Goal: Task Accomplishment & Management: Complete application form

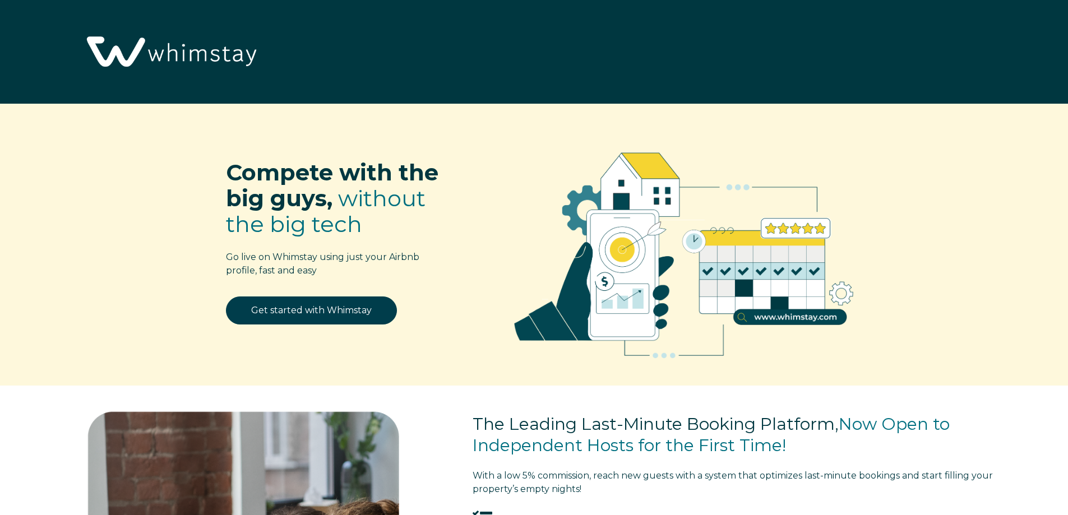
select select "US"
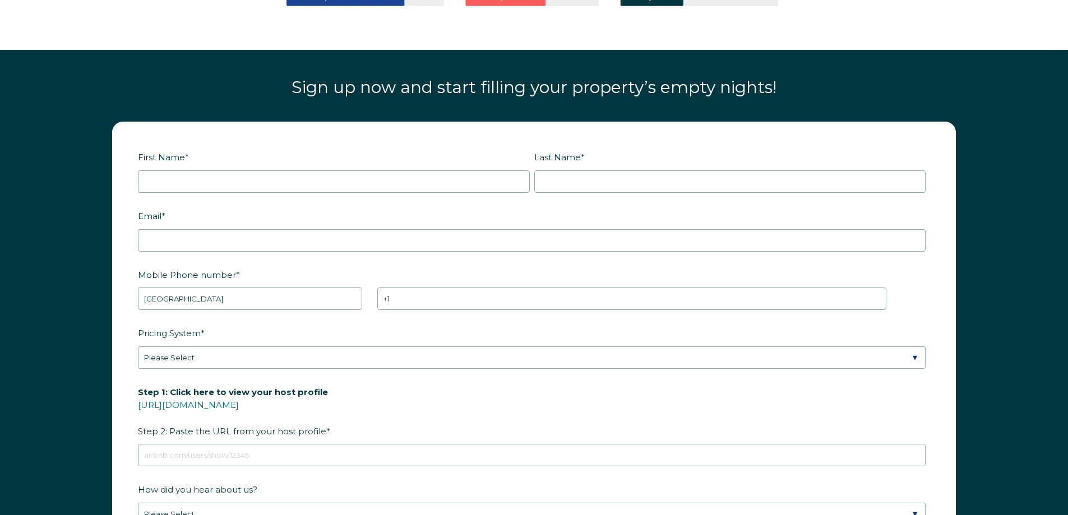
scroll to position [1513, 0]
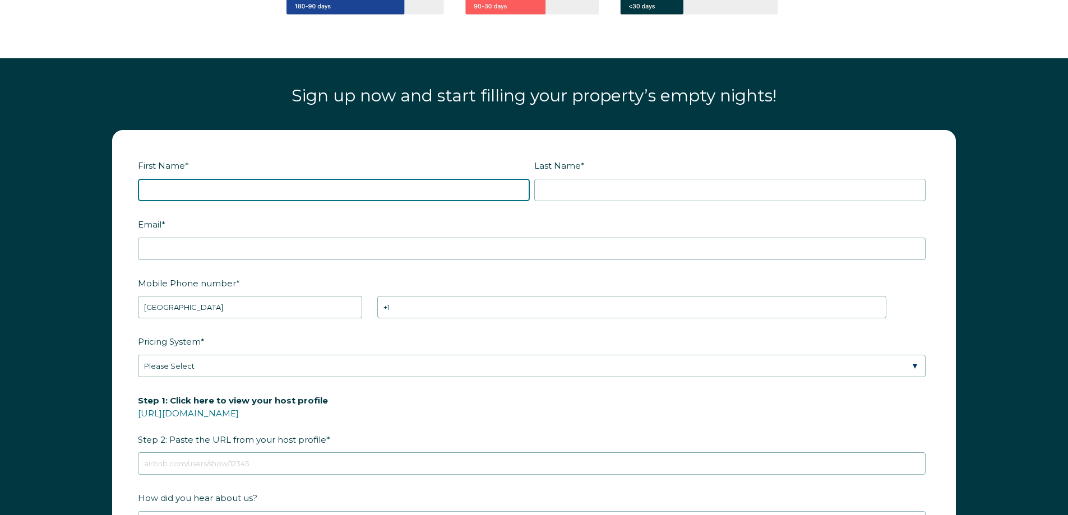
click at [301, 192] on input "First Name *" at bounding box center [334, 190] width 392 height 22
type input "Gayla"
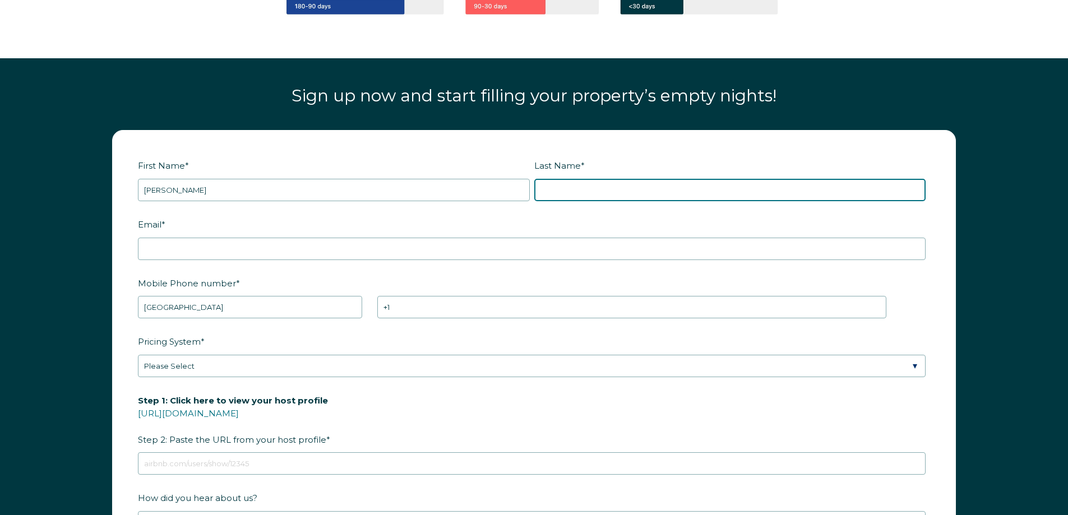
type input "Unruh"
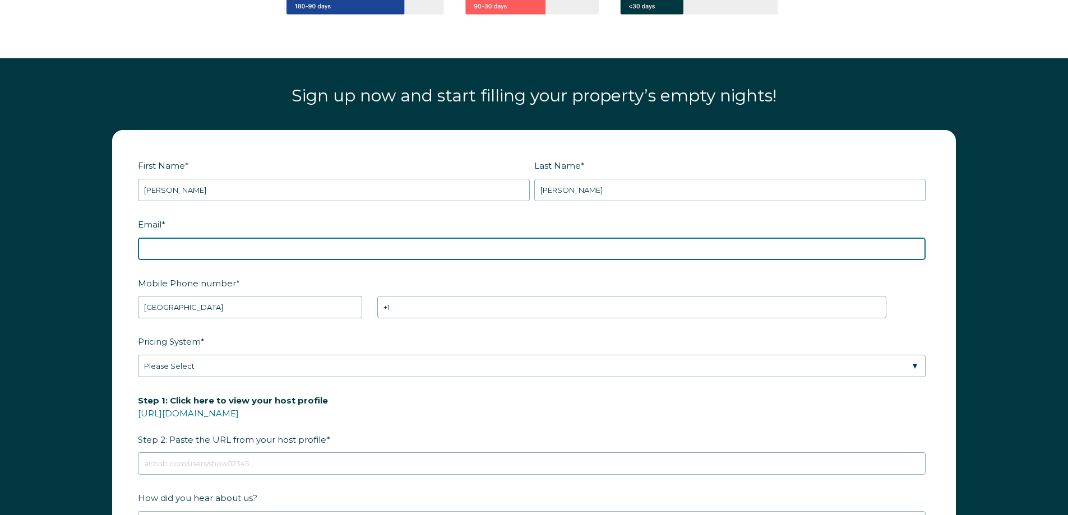
click at [331, 249] on input "Email *" at bounding box center [531, 249] width 787 height 22
type input "vintagegirl478@gmail.com"
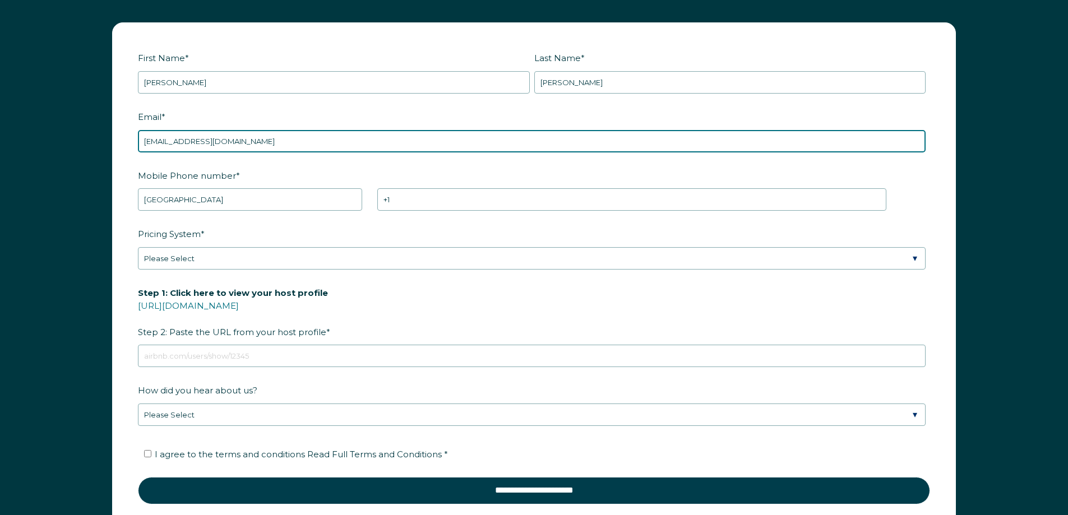
scroll to position [1625, 0]
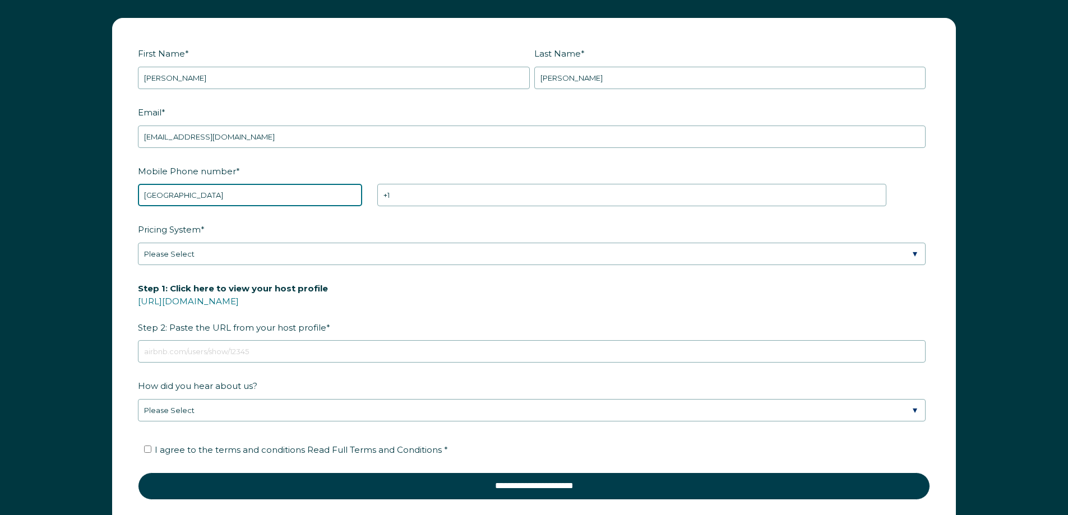
click at [266, 191] on select "* Afghanistan (‫افغانستان‬‎) Albania (Shqipëri) Algeria (‫الجزائر‬‎) American S…" at bounding box center [250, 195] width 224 height 22
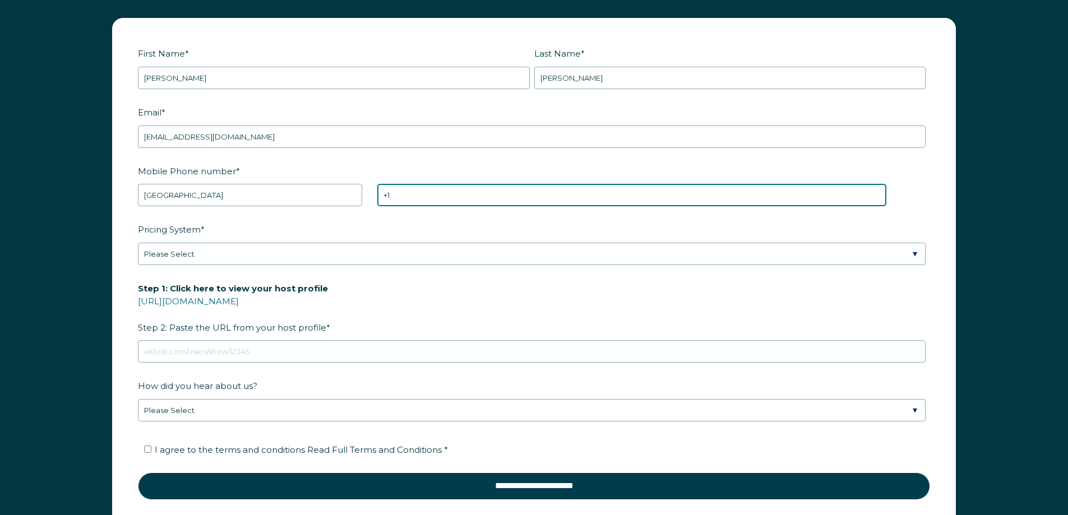
click at [436, 190] on input "+1" at bounding box center [631, 195] width 509 height 22
type input "+1 405-246-7469"
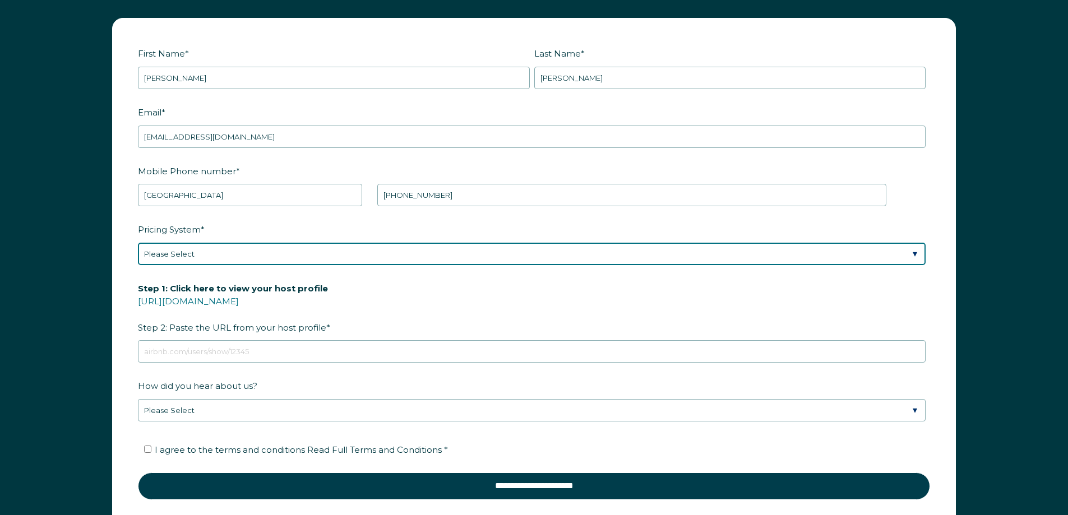
click at [430, 256] on select "Please Select Manual Airbnb Smart Pricing PriceLabs Wheelhouse Beyond Pricing 3…" at bounding box center [531, 254] width 787 height 22
select select "Manual"
click at [138, 243] on select "Please Select Manual Airbnb Smart Pricing PriceLabs Wheelhouse Beyond Pricing 3…" at bounding box center [531, 254] width 787 height 22
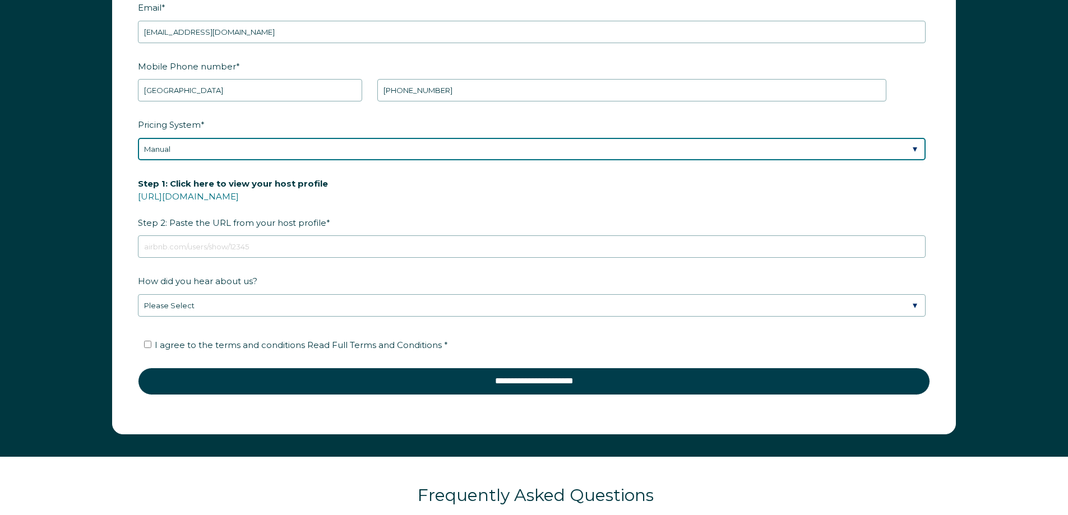
scroll to position [1737, 0]
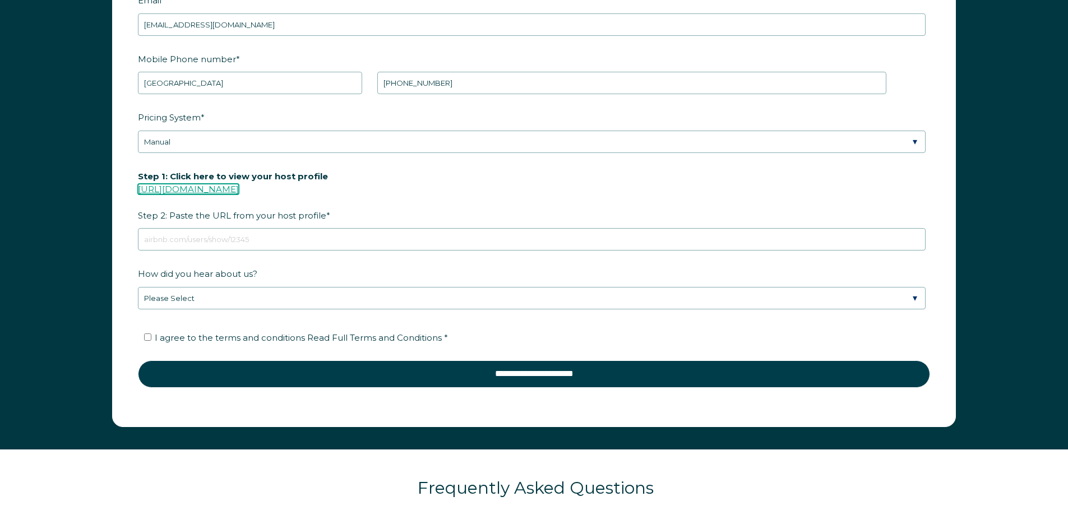
click at [199, 189] on link "https://www.airbnb.com/users/show/" at bounding box center [188, 189] width 101 height 11
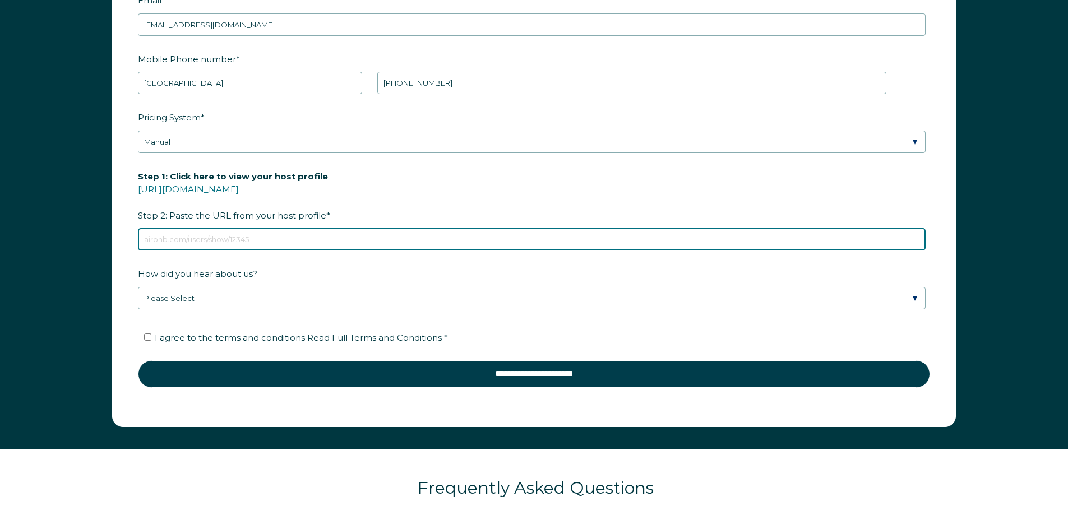
click at [290, 235] on input "Step 1: Click here to view your host profile https://www.airbnb.com/users/show/…" at bounding box center [531, 239] width 787 height 22
paste input "https://www.airbnb.com/users/profile/about?context=host"
type input "https://www.airbnb.com/users/profile/about?context=host"
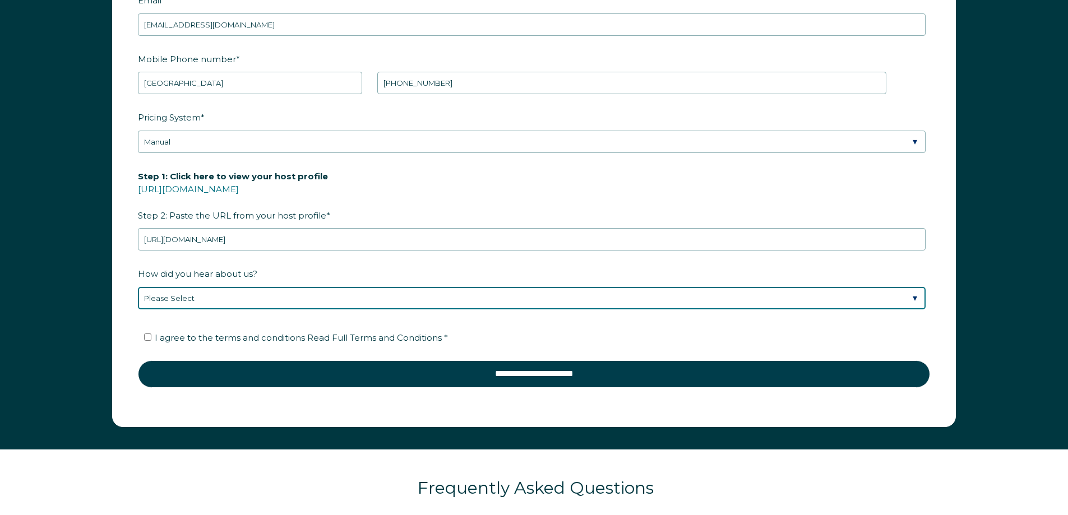
click at [333, 295] on select "Please Select Discovered Whimstay at an event or conference Found Whimstay thro…" at bounding box center [531, 298] width 787 height 22
select select "Other"
click at [138, 287] on select "Please Select Discovered Whimstay at an event or conference Found Whimstay thro…" at bounding box center [531, 298] width 787 height 22
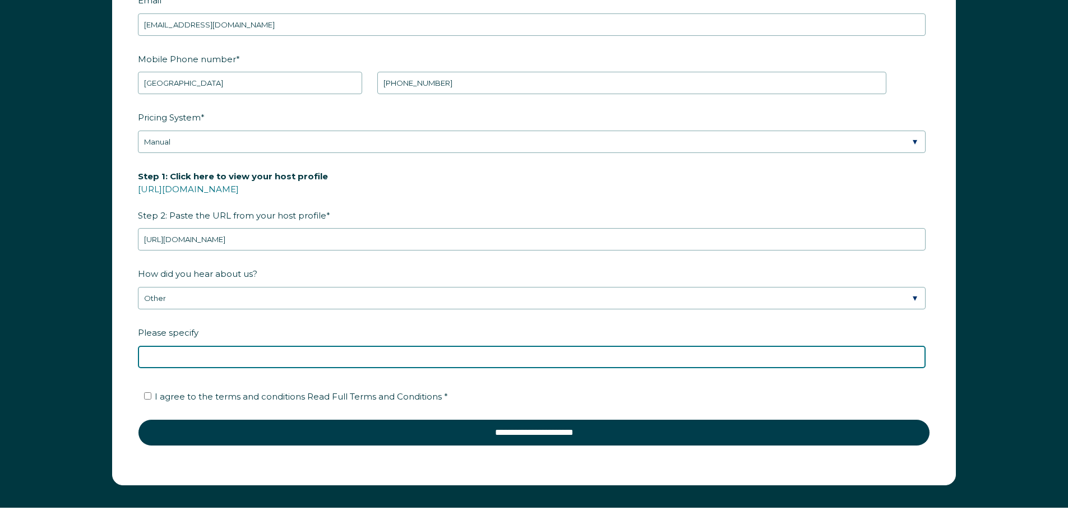
click at [273, 358] on input "Please specify" at bounding box center [531, 357] width 787 height 22
type input "YouTube"
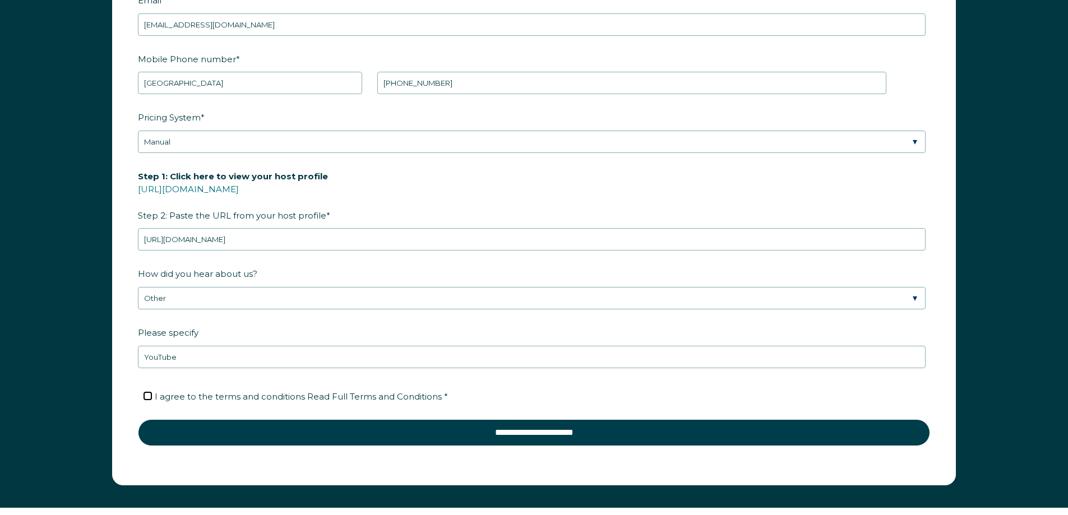
drag, startPoint x: 149, startPoint y: 393, endPoint x: 155, endPoint y: 401, distance: 10.1
click at [149, 394] on input "I agree to the terms and conditions Read Full Terms and Conditions *" at bounding box center [147, 395] width 7 height 7
checkbox input "true"
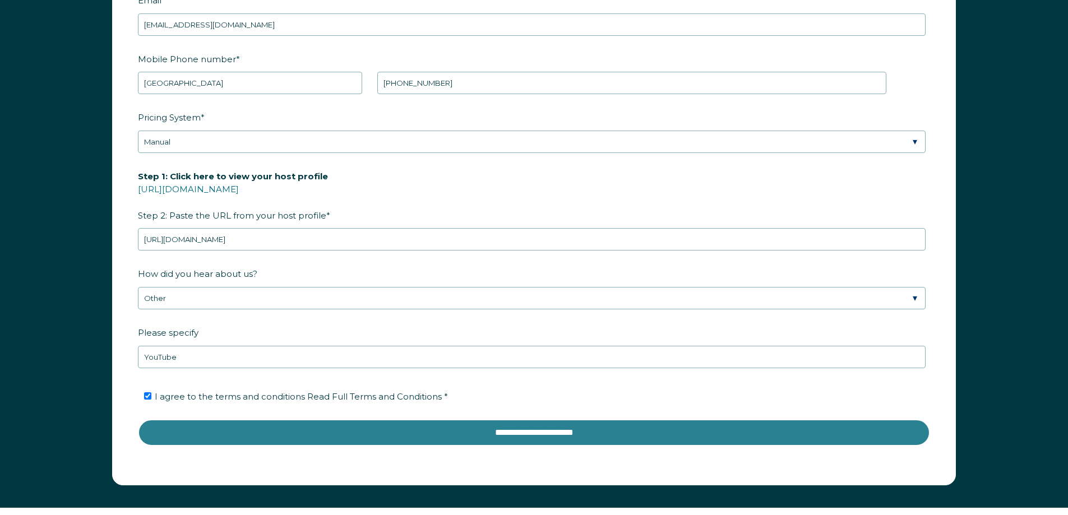
click at [567, 439] on input "**********" at bounding box center [534, 432] width 792 height 27
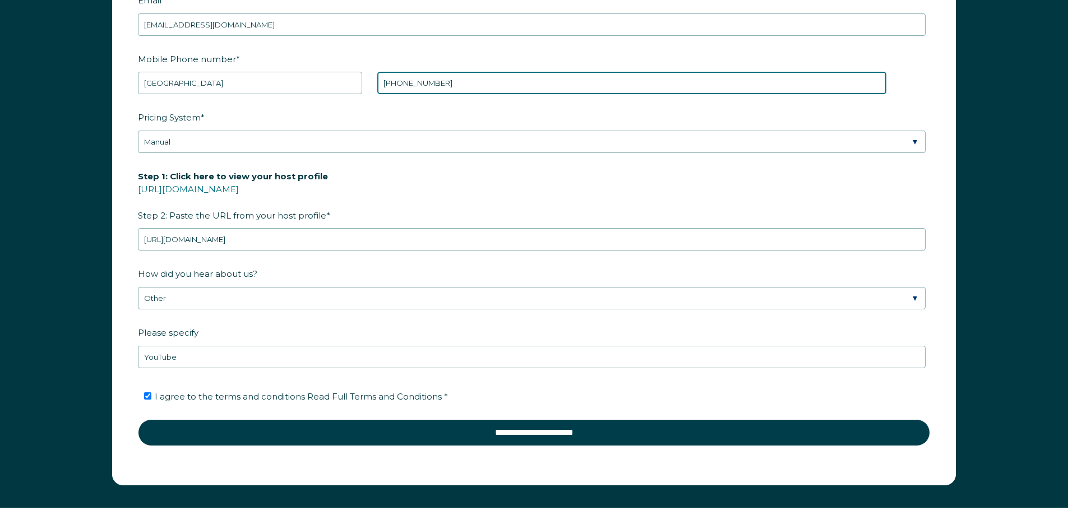
drag, startPoint x: 452, startPoint y: 86, endPoint x: 375, endPoint y: 58, distance: 81.7
click at [369, 49] on div "Mobile Phone number * * Afghanistan (‫افغانستان‬‎) Albania (Shqipëri) Algeria (…" at bounding box center [534, 71] width 792 height 45
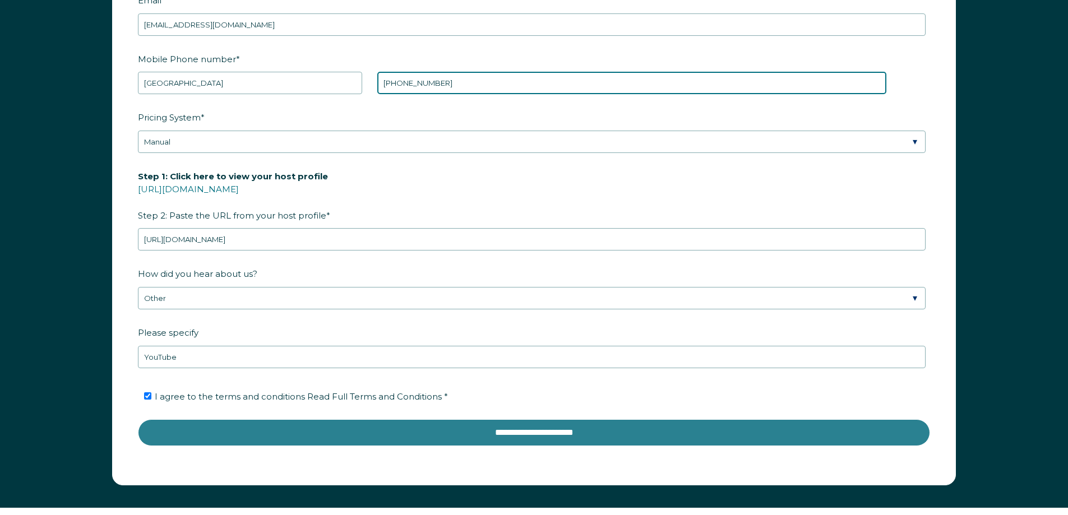
type input "+1 4052437469"
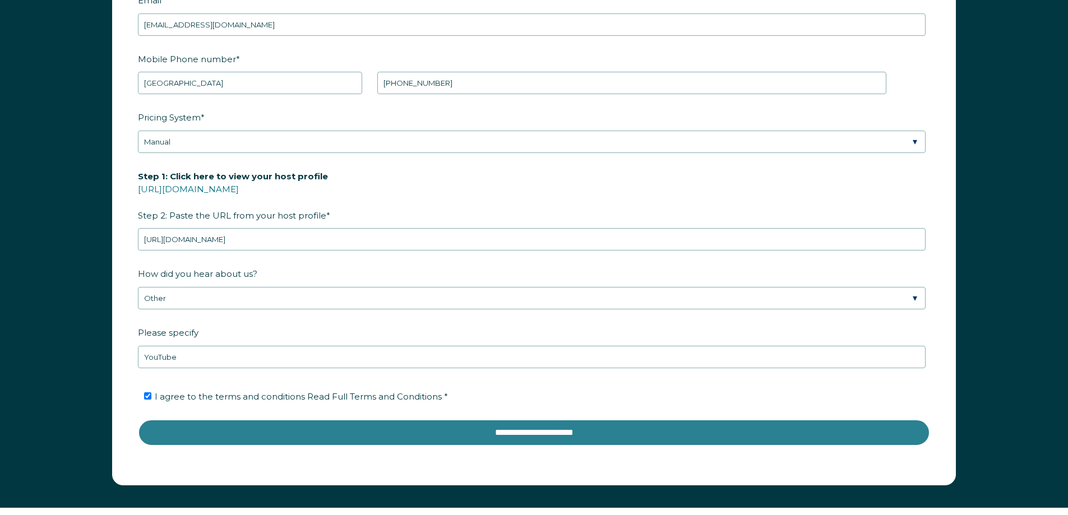
click at [457, 425] on input "**********" at bounding box center [534, 432] width 792 height 27
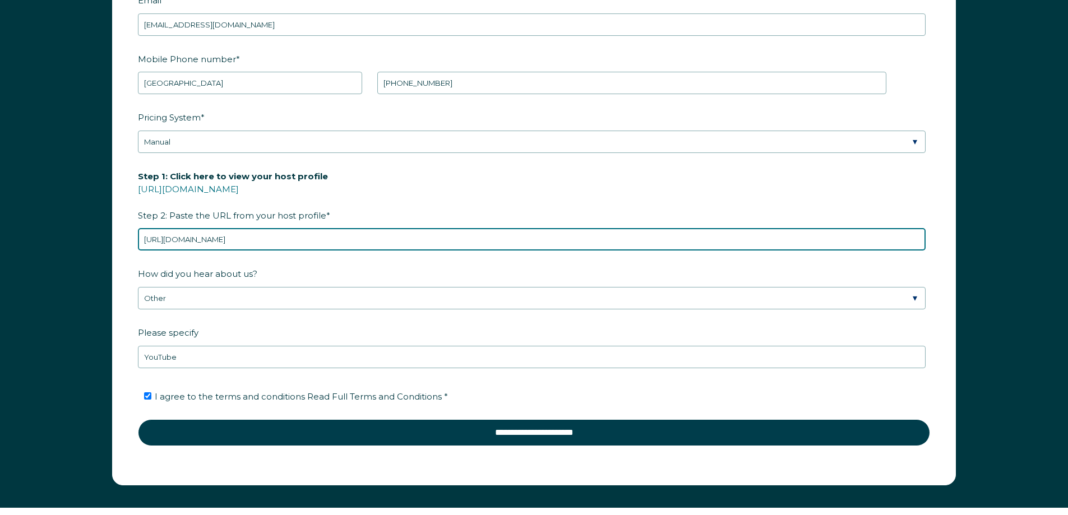
drag, startPoint x: 361, startPoint y: 242, endPoint x: 62, endPoint y: 252, distance: 299.4
click at [62, 252] on div "First Name * Gayla Last Name * Unruh RBO Token Company ID Referrer Code Dialer …" at bounding box center [534, 201] width 1068 height 613
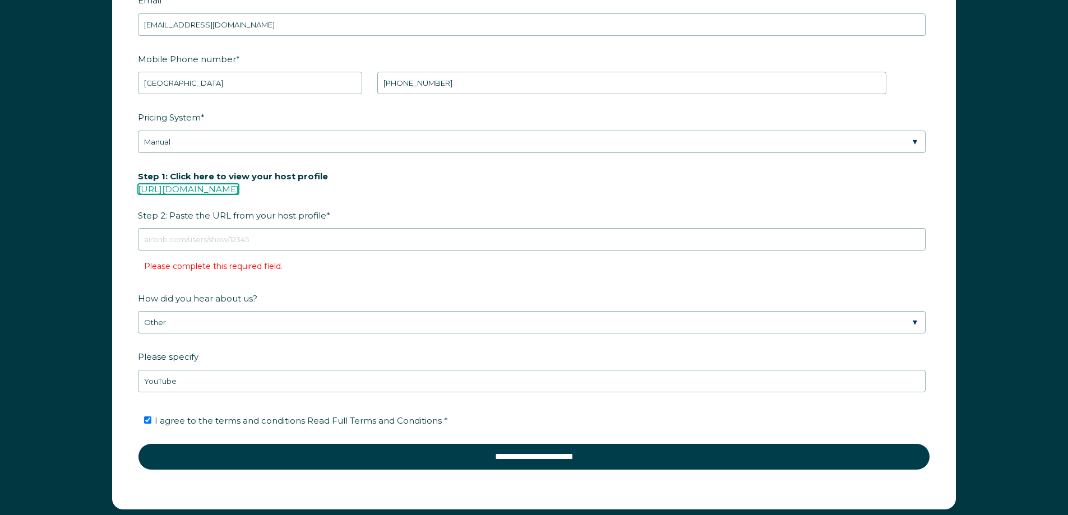
click at [222, 191] on link "https://www.airbnb.com/users/show/" at bounding box center [188, 189] width 101 height 11
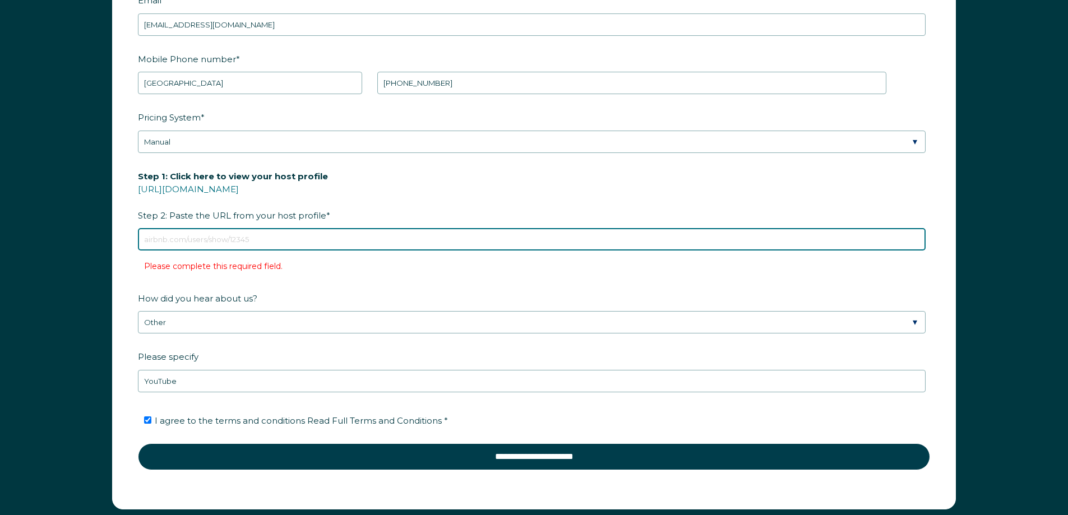
click at [296, 241] on input "Step 1: Click here to view your host profile https://www.airbnb.com/users/show/…" at bounding box center [531, 239] width 787 height 22
paste input "https://www.airbnb.com/users/show/652098104"
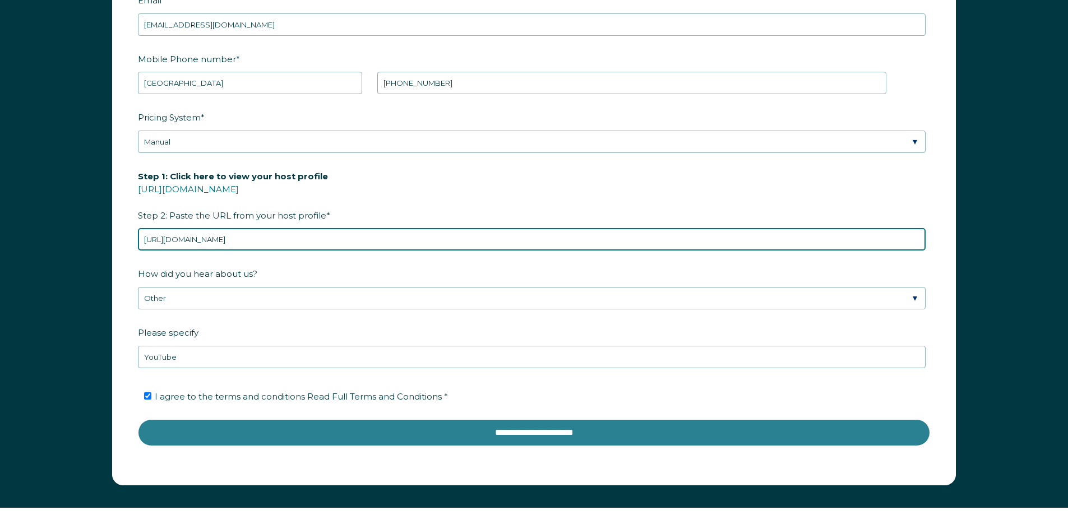
type input "https://www.airbnb.com/users/show/652098104"
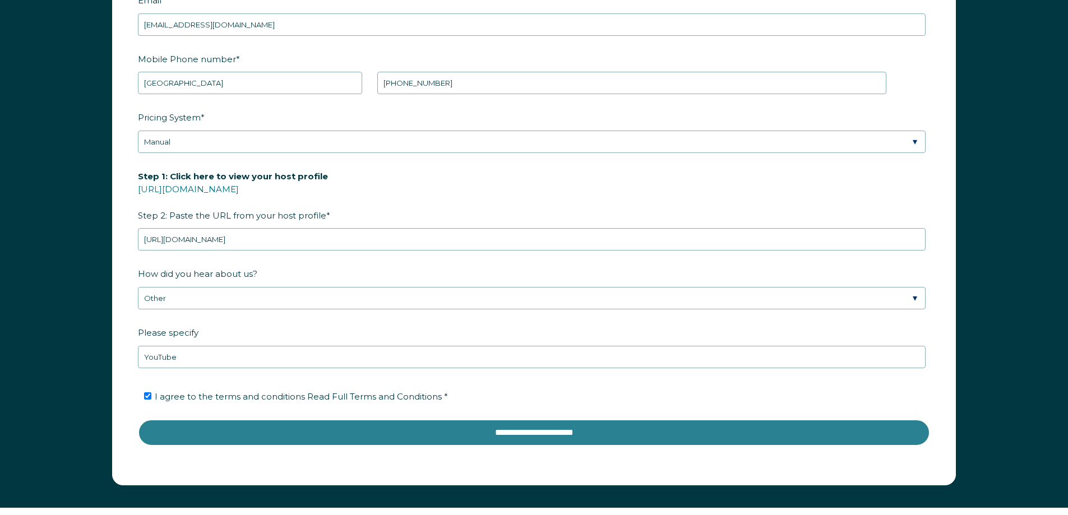
click at [457, 441] on input "**********" at bounding box center [534, 432] width 792 height 27
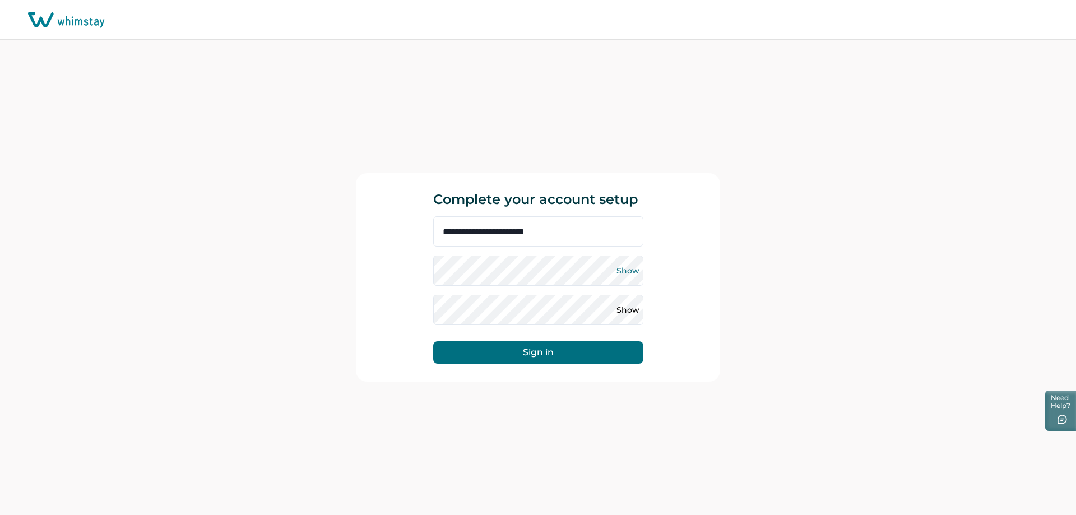
click at [628, 273] on button "Show" at bounding box center [628, 271] width 18 height 18
click at [627, 272] on button "Hide" at bounding box center [628, 271] width 18 height 18
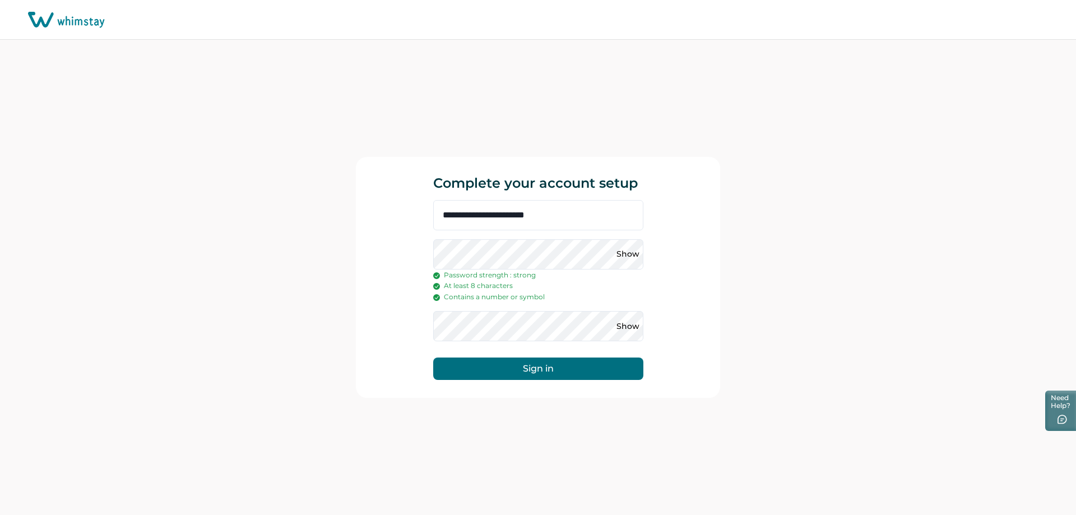
click at [581, 375] on button "Sign in" at bounding box center [538, 369] width 210 height 22
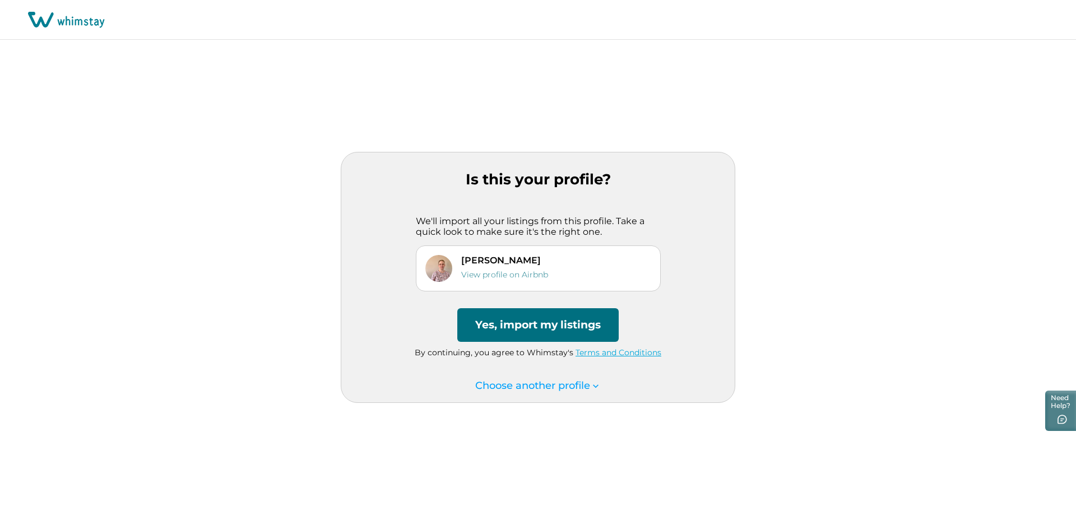
drag, startPoint x: 506, startPoint y: 335, endPoint x: 835, endPoint y: 342, distance: 329.1
click at [835, 342] on div "Is this your profile? We'll import all your listings from this profile. Take a …" at bounding box center [538, 277] width 1076 height 475
click at [509, 276] on link "View profile on Airbnb" at bounding box center [504, 275] width 87 height 10
click at [521, 328] on button "Yes, import my listings" at bounding box center [537, 325] width 161 height 34
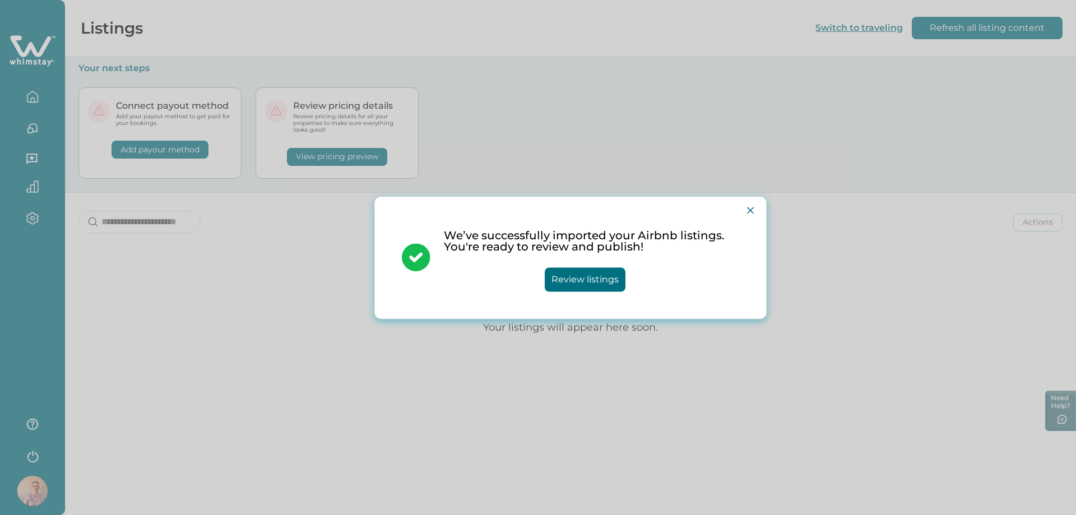
click at [598, 284] on button "Review listings" at bounding box center [585, 279] width 81 height 24
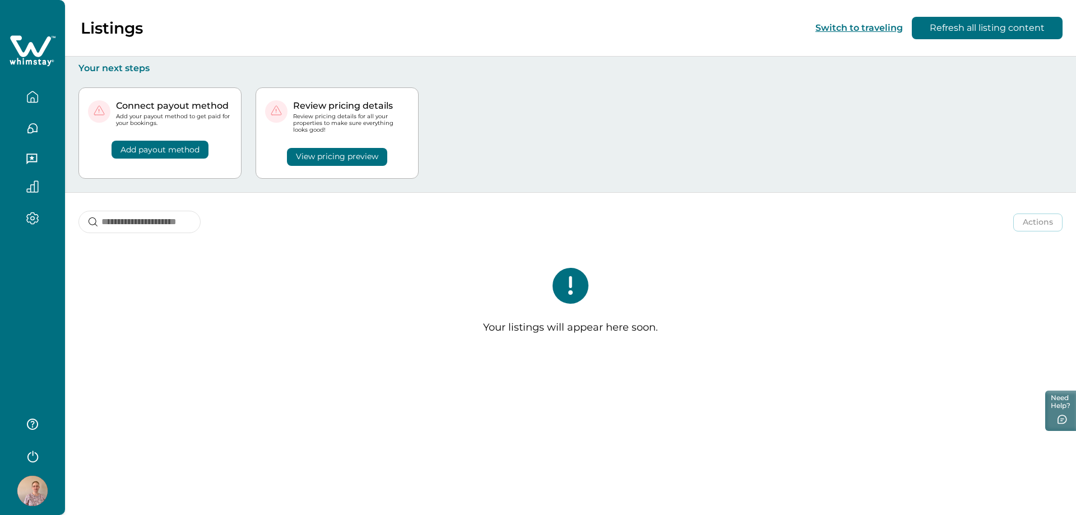
click at [324, 318] on div "Your listings will appear here soon." at bounding box center [570, 305] width 1011 height 120
click at [1005, 29] on button "Refresh all listing content" at bounding box center [987, 28] width 151 height 22
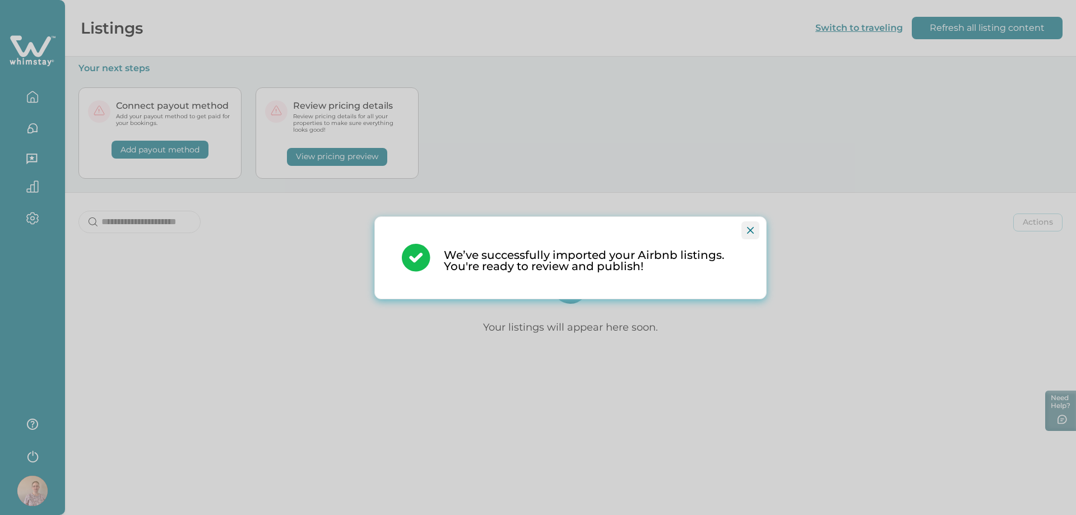
click at [748, 229] on icon "Close" at bounding box center [750, 230] width 7 height 7
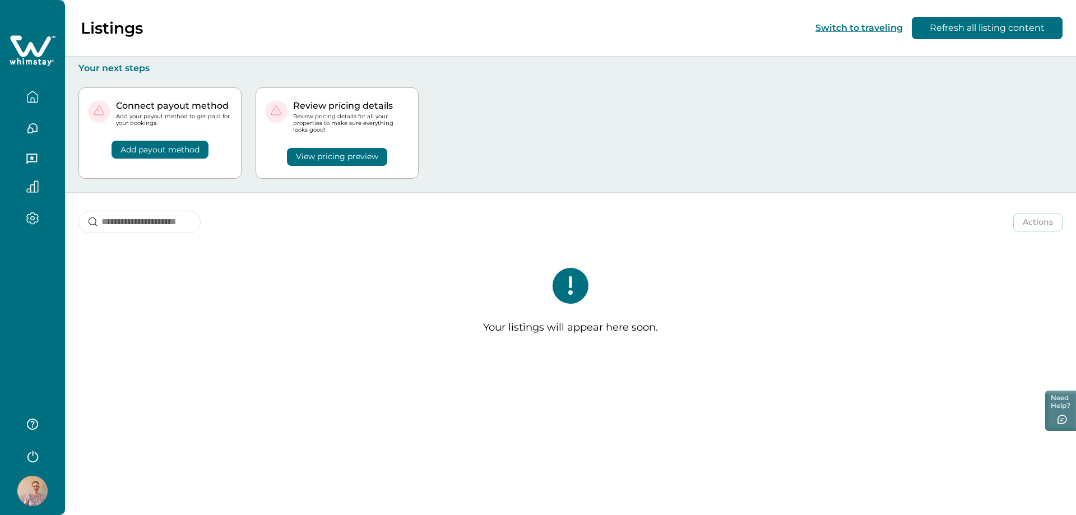
click at [325, 161] on button "View pricing preview" at bounding box center [337, 157] width 100 height 18
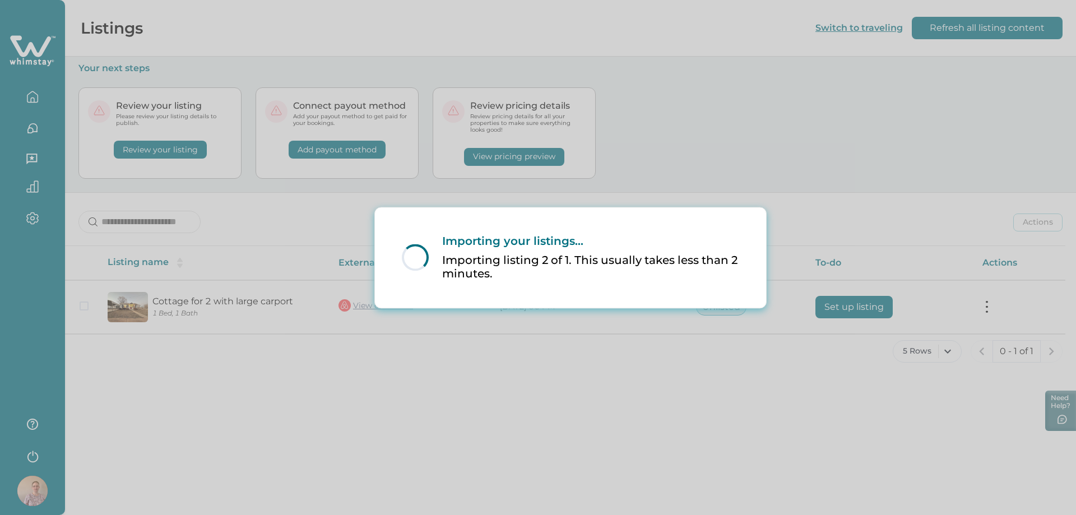
click at [637, 384] on div "Loading... Importing your listings... Importing listing 2 of 1. This usually ta…" at bounding box center [538, 257] width 1076 height 515
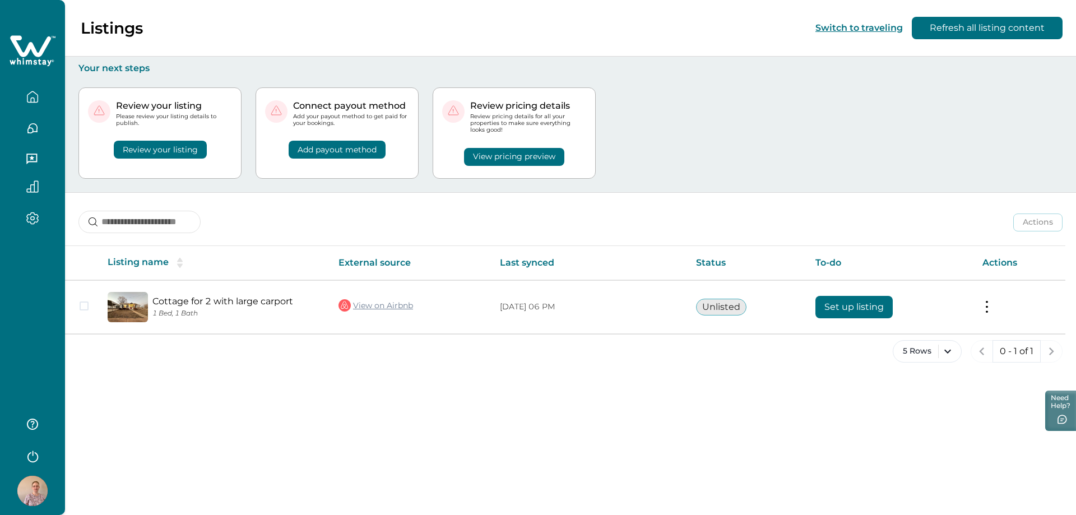
click at [162, 152] on button "Review your listing" at bounding box center [160, 150] width 93 height 18
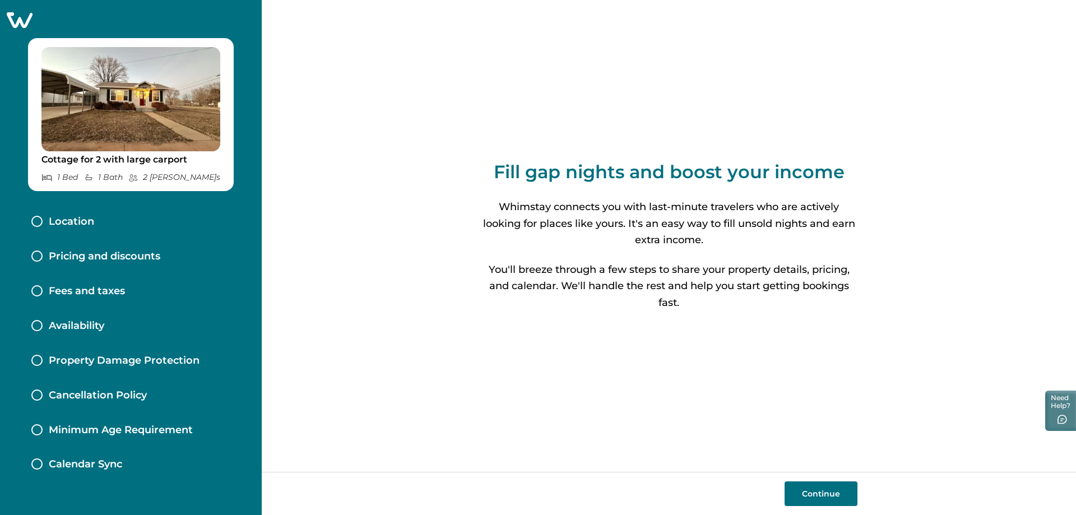
click at [809, 497] on button "Continue" at bounding box center [821, 493] width 73 height 25
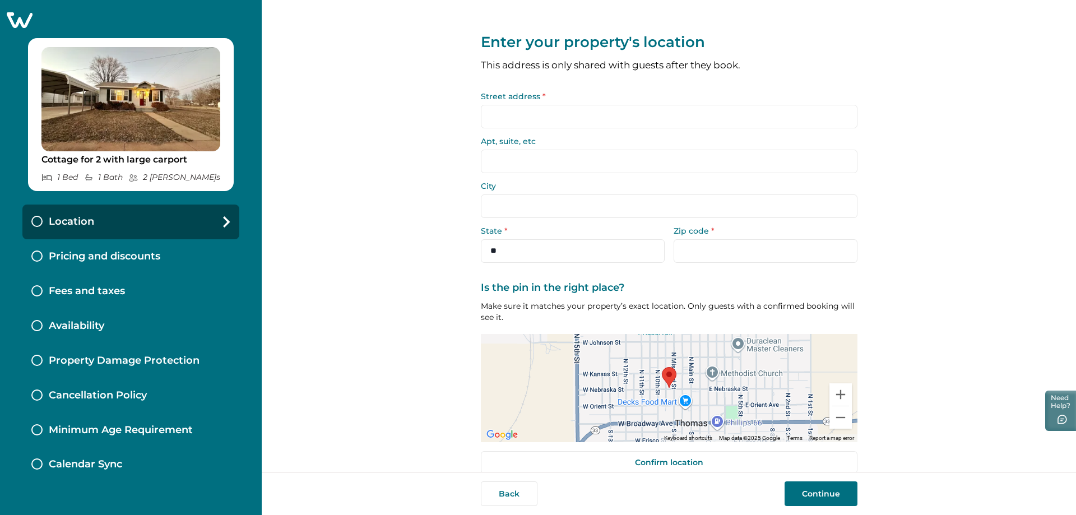
click at [571, 113] on input "Street address *" at bounding box center [669, 117] width 377 height 24
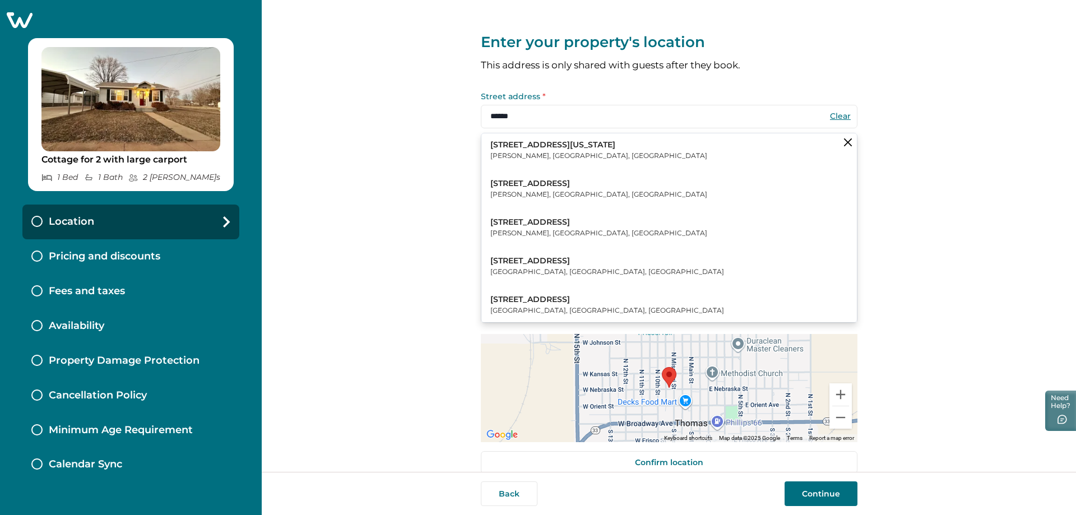
click at [565, 146] on p "205 West Nebraska Street" at bounding box center [598, 145] width 217 height 11
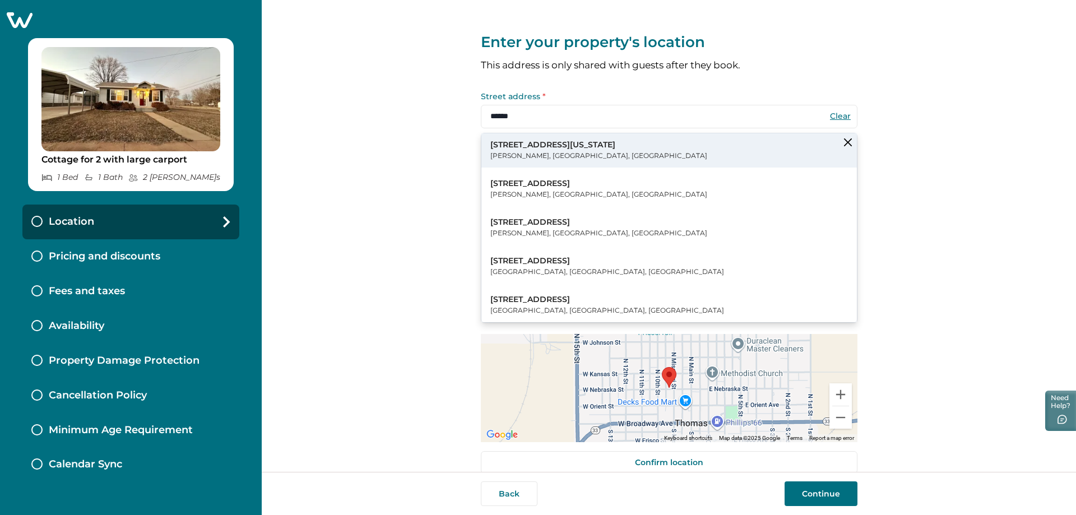
type input "**********"
type input "******"
select select "**"
type input "*****"
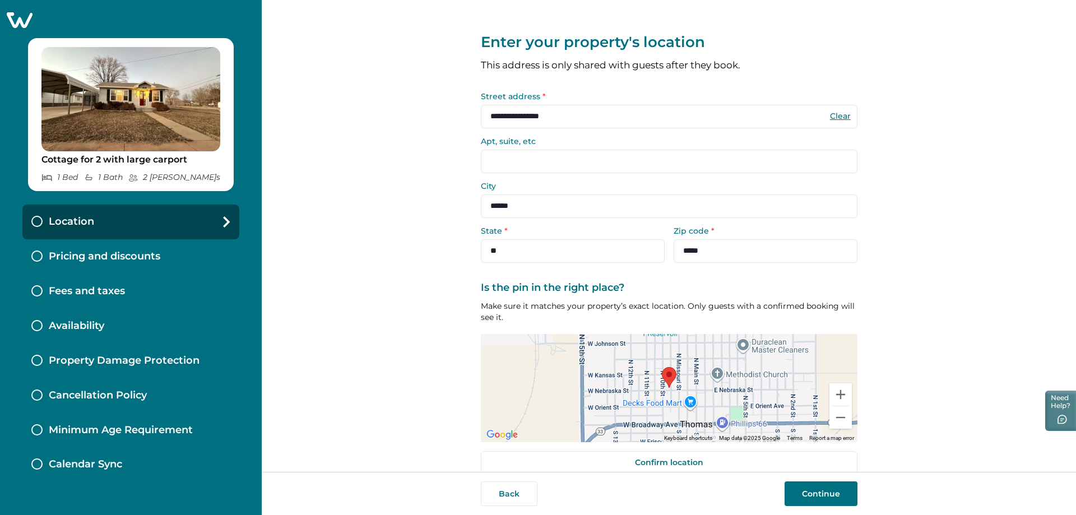
scroll to position [17, 0]
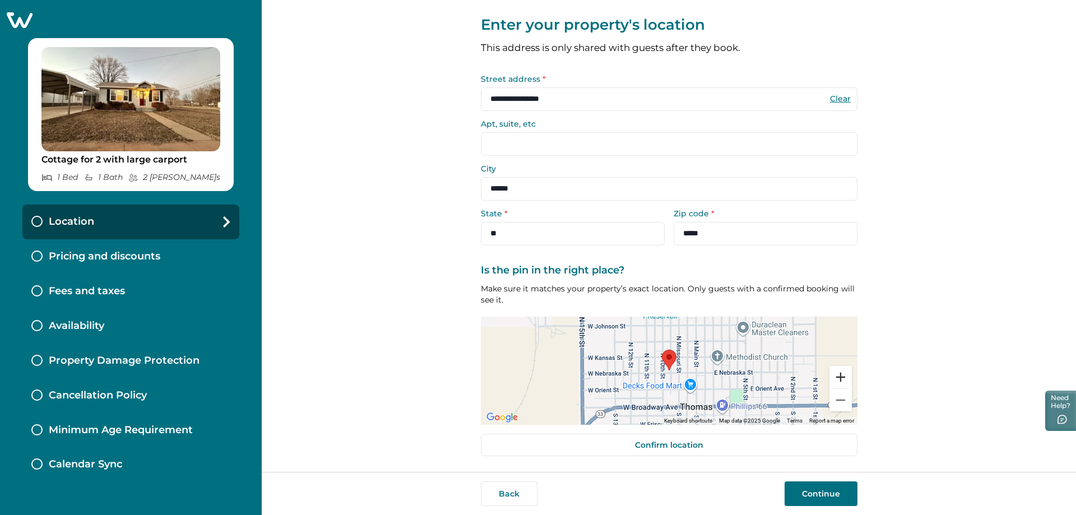
click at [836, 377] on button "Zoom in" at bounding box center [840, 377] width 22 height 22
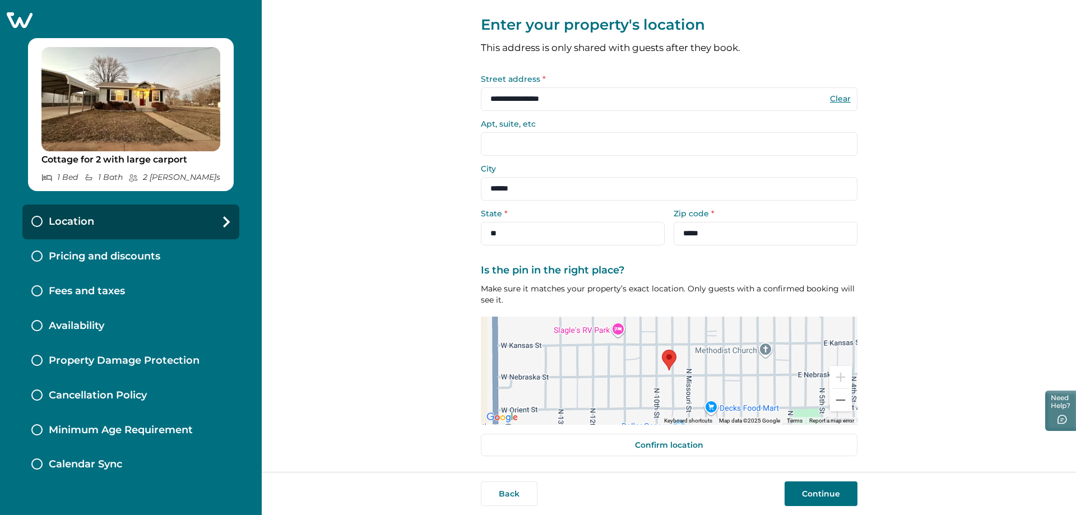
click at [819, 496] on button "Continue" at bounding box center [821, 493] width 73 height 25
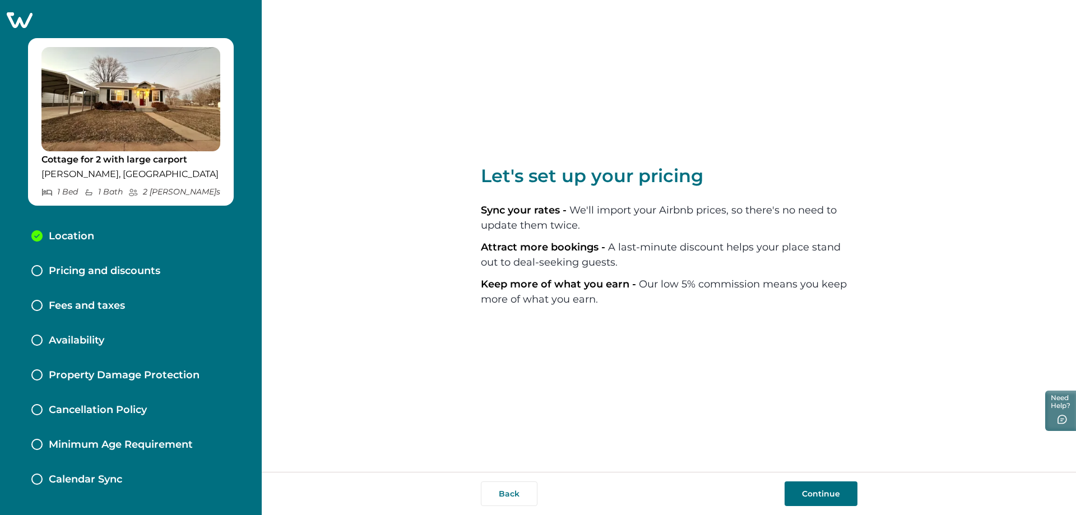
click at [821, 494] on button "Continue" at bounding box center [821, 493] width 73 height 25
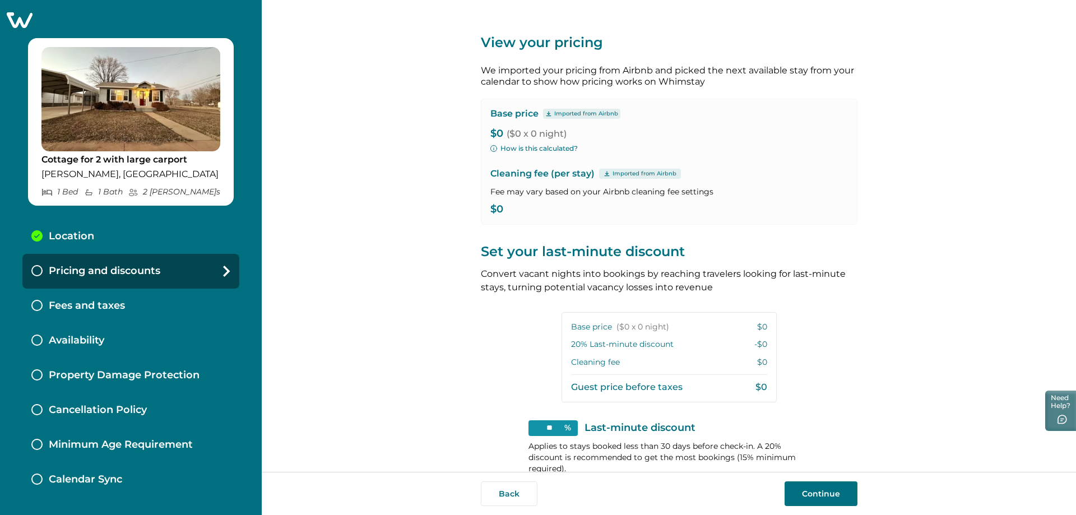
click at [494, 129] on p "$0 ($0 x 0 night)" at bounding box center [669, 133] width 358 height 11
click at [496, 132] on p "$0 ($0 x 0 night)" at bounding box center [669, 133] width 358 height 11
click at [512, 116] on p "Base price" at bounding box center [514, 113] width 48 height 11
click at [546, 148] on button "How is this calculated?" at bounding box center [533, 148] width 87 height 10
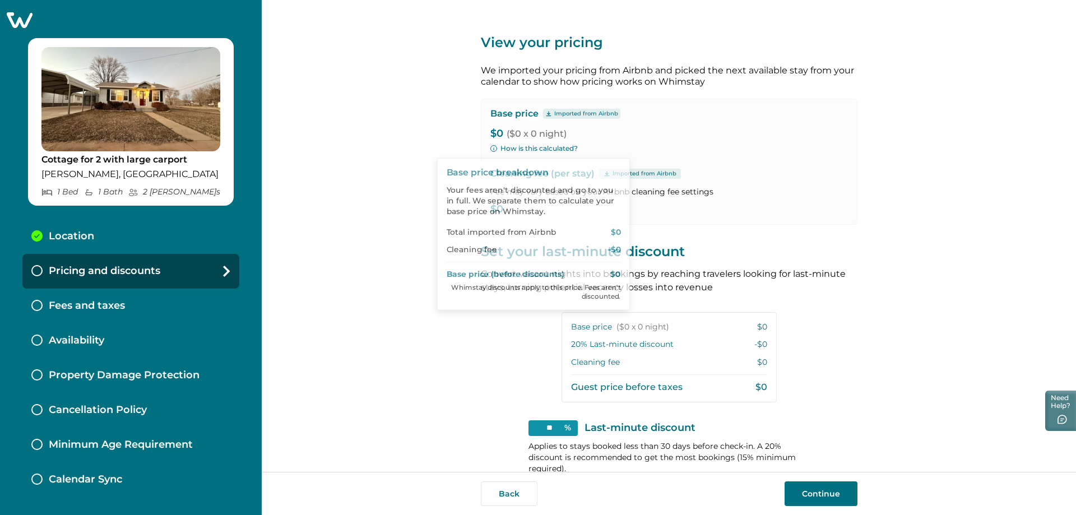
click at [402, 127] on div "View your pricing We imported your pricing from Airbnb and picked the next avai…" at bounding box center [669, 236] width 814 height 472
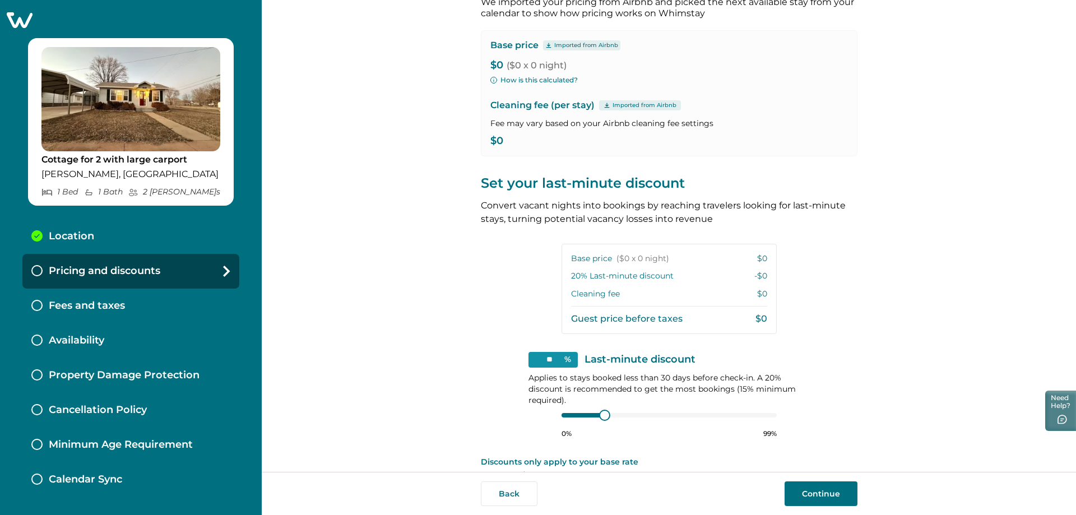
scroll to position [104, 0]
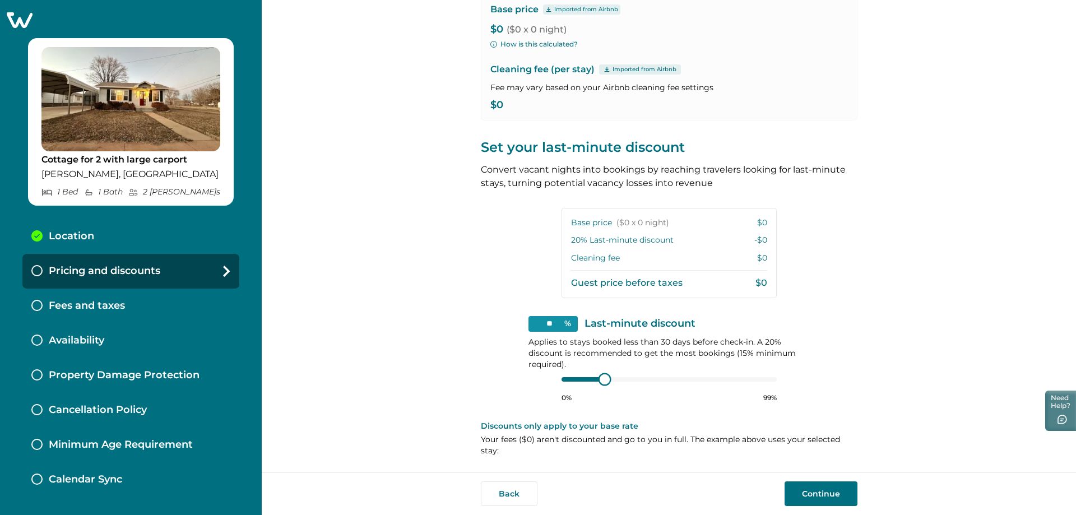
click at [603, 371] on div "** % Last-minute discount Applies to stays booked less than 30 days before chec…" at bounding box center [668, 359] width 281 height 86
click at [464, 308] on div "View your pricing We imported your pricing from Airbnb and picked the next avai…" at bounding box center [669, 236] width 814 height 472
type input "**"
click at [580, 372] on div "** % Last-minute discount Applies to stays booked less than 30 days before chec…" at bounding box center [668, 359] width 281 height 86
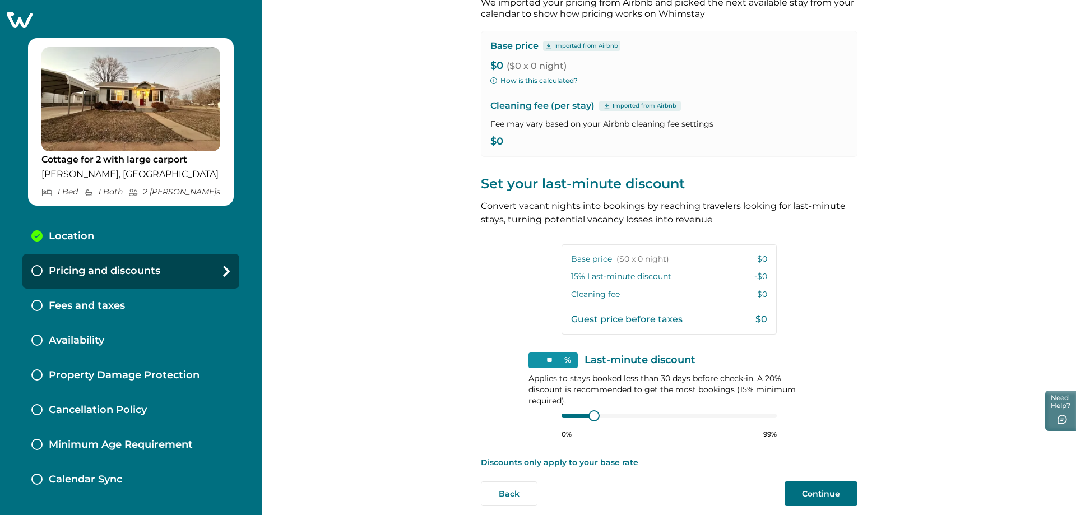
scroll to position [48, 0]
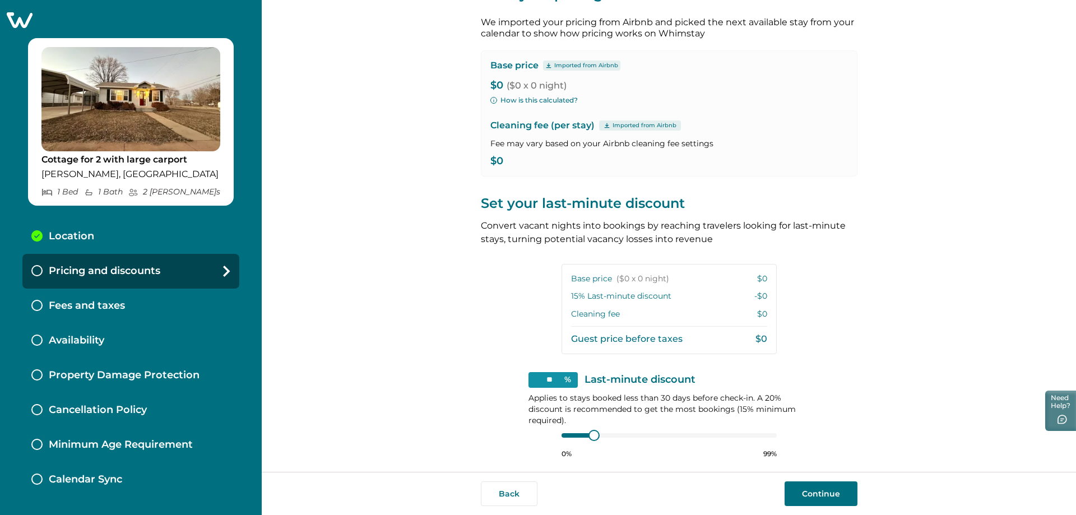
click at [494, 82] on p "$0 ($0 x 0 night)" at bounding box center [669, 85] width 358 height 11
click at [512, 99] on button "How is this calculated?" at bounding box center [533, 100] width 87 height 10
click at [823, 499] on button "Continue" at bounding box center [821, 493] width 73 height 25
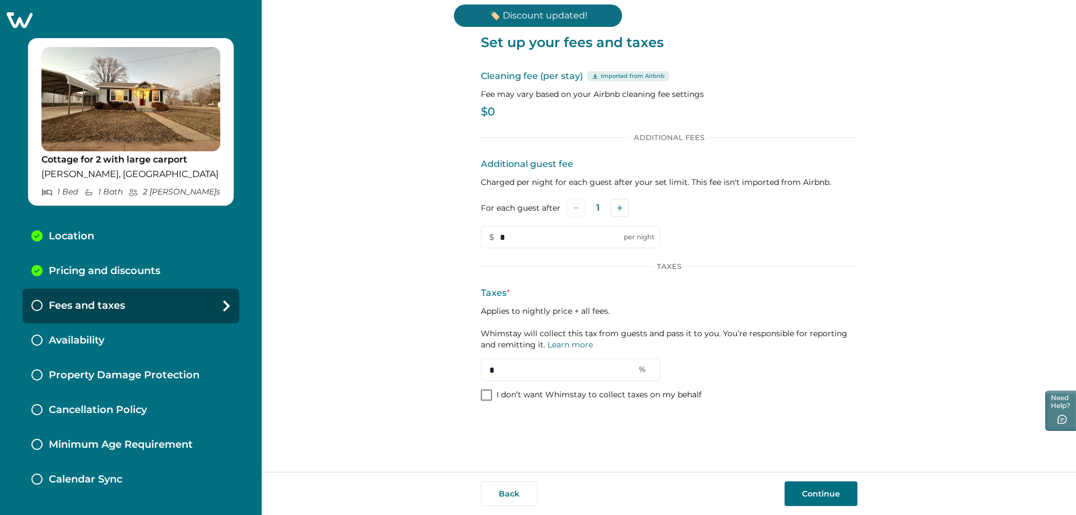
click at [491, 110] on p "$0" at bounding box center [669, 111] width 377 height 11
click at [492, 115] on p "$0" at bounding box center [669, 111] width 377 height 11
click at [592, 75] on icon at bounding box center [595, 76] width 7 height 6
click at [132, 268] on p "Pricing and discounts" at bounding box center [105, 271] width 112 height 12
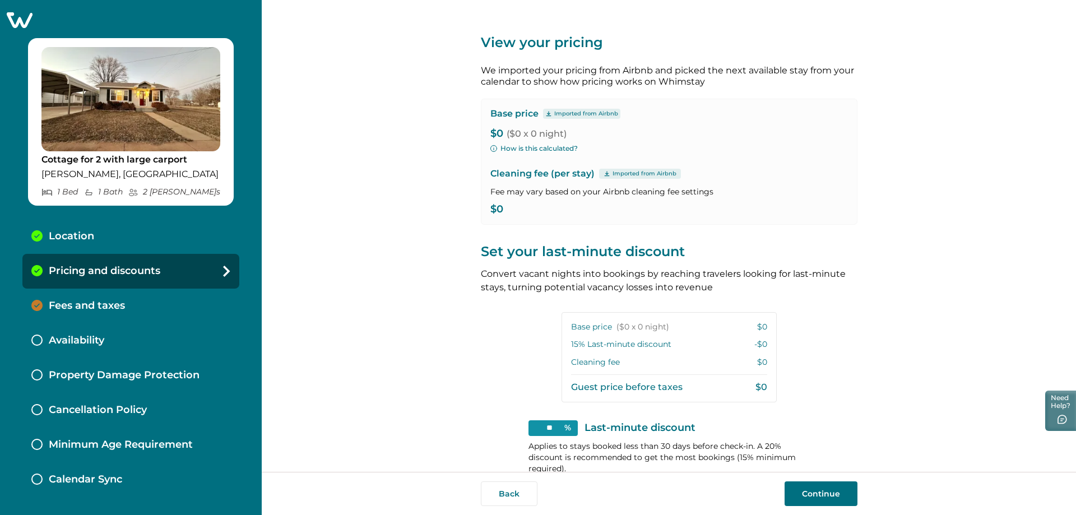
click at [168, 236] on div "Location" at bounding box center [130, 236] width 217 height 35
select select "**"
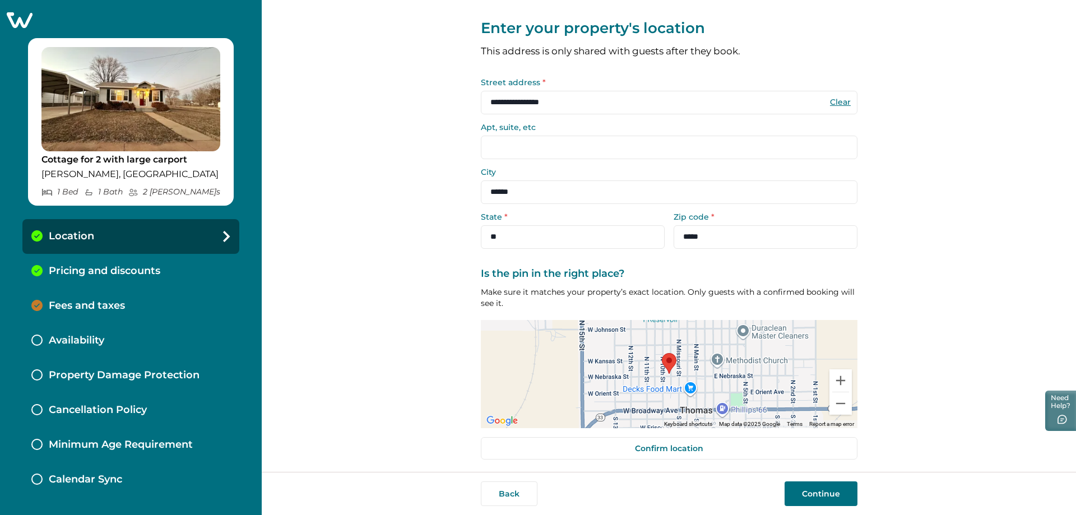
scroll to position [17, 0]
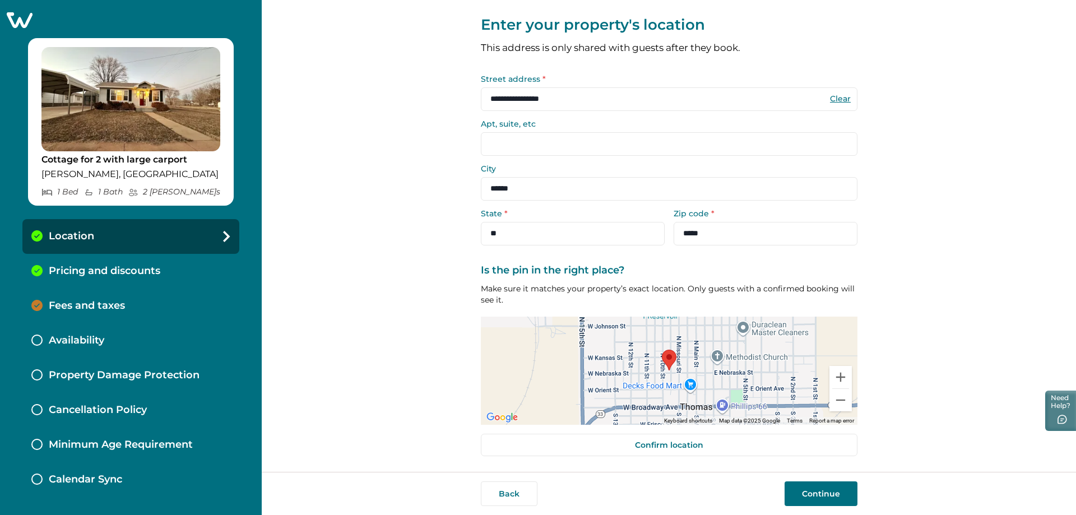
click at [838, 495] on button "Continue" at bounding box center [821, 493] width 73 height 25
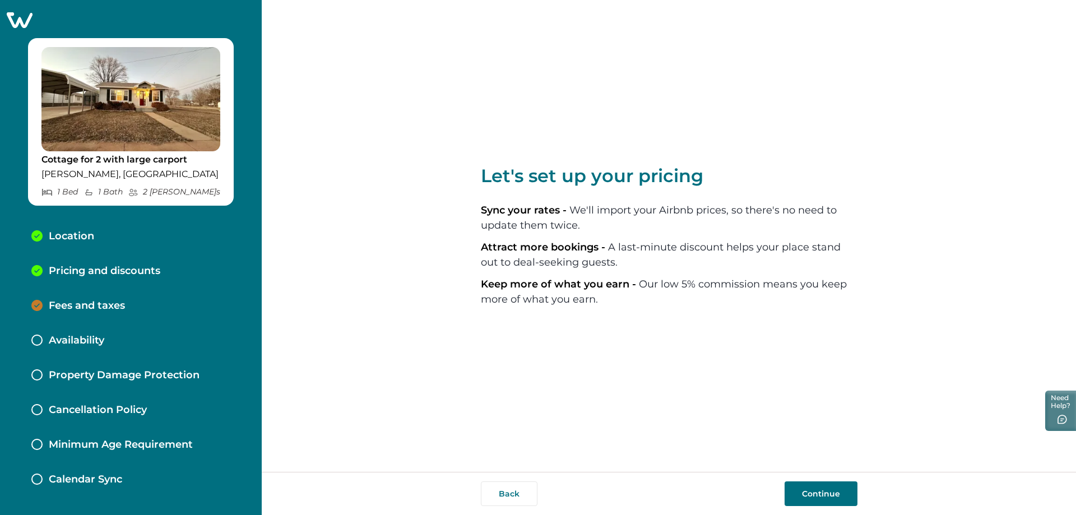
click at [822, 500] on button "Continue" at bounding box center [821, 493] width 73 height 25
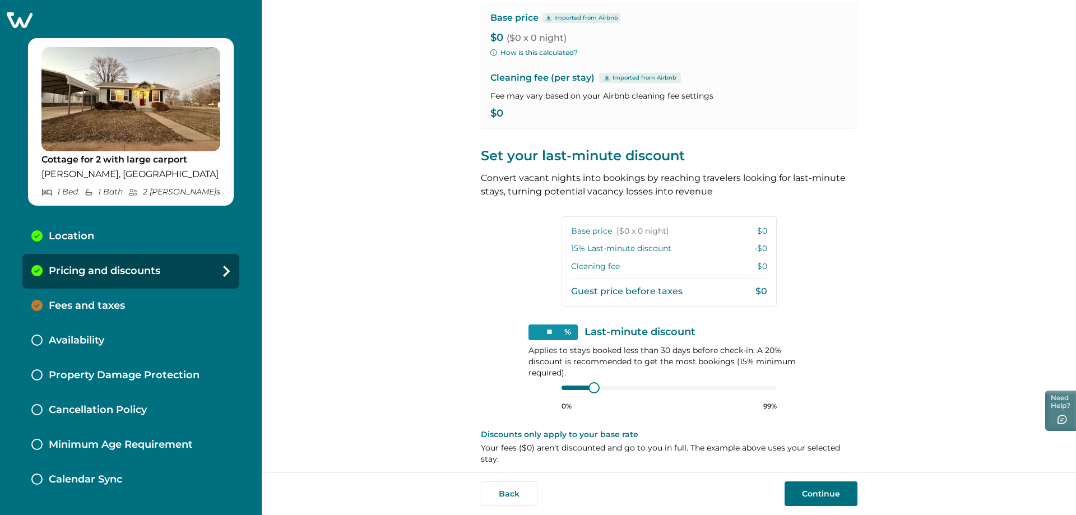
scroll to position [104, 0]
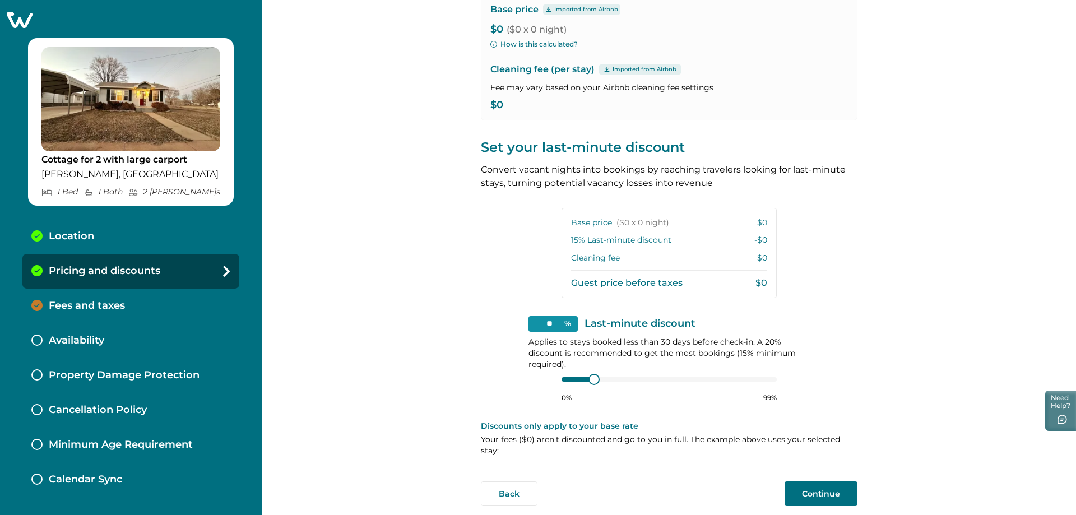
click at [815, 497] on button "Continue" at bounding box center [821, 493] width 73 height 25
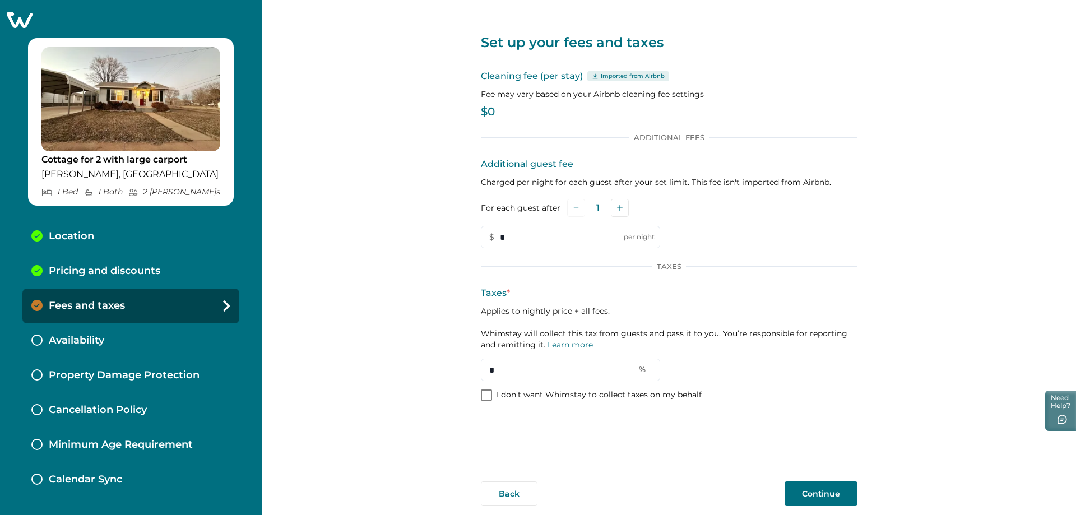
click at [485, 110] on p "$0" at bounding box center [669, 111] width 377 height 11
click at [486, 112] on p "$0" at bounding box center [669, 111] width 377 height 11
drag, startPoint x: 486, startPoint y: 112, endPoint x: 516, endPoint y: 113, distance: 29.8
click at [516, 113] on p "$0" at bounding box center [669, 111] width 377 height 11
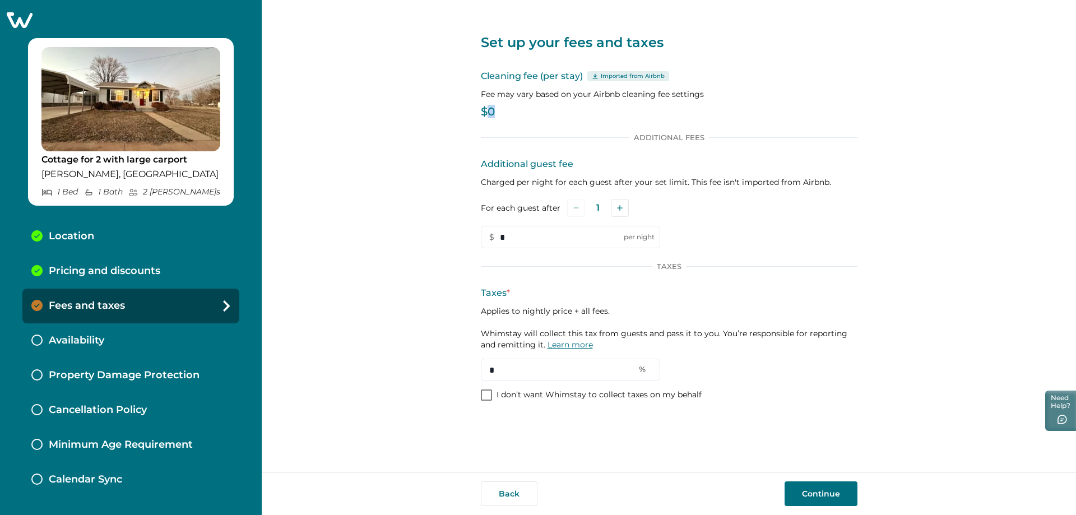
click at [550, 344] on link "Learn more" at bounding box center [570, 345] width 45 height 10
click at [66, 340] on p "Availability" at bounding box center [76, 341] width 55 height 12
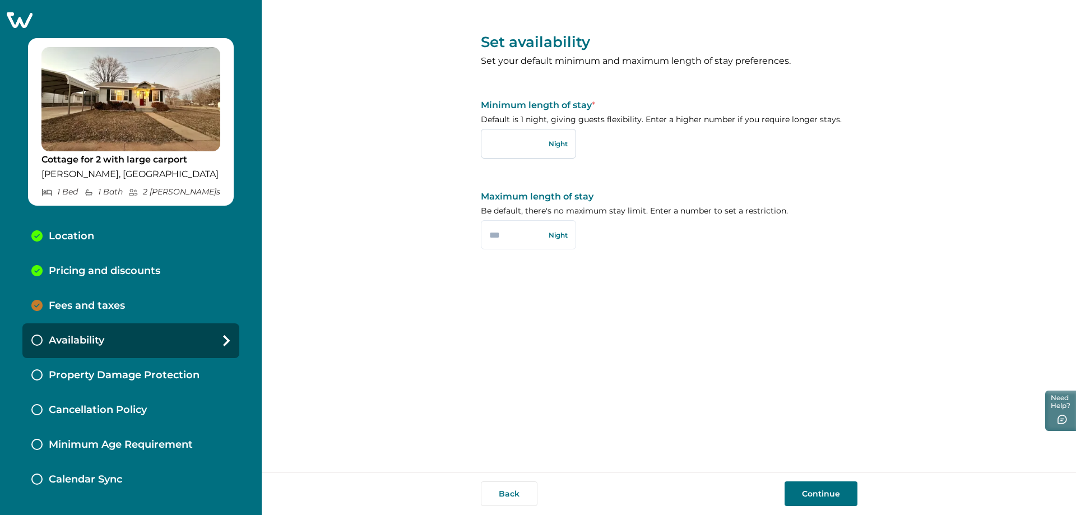
click at [534, 144] on input "text" at bounding box center [528, 143] width 95 height 29
click at [129, 376] on p "Property Damage Protection" at bounding box center [124, 375] width 151 height 12
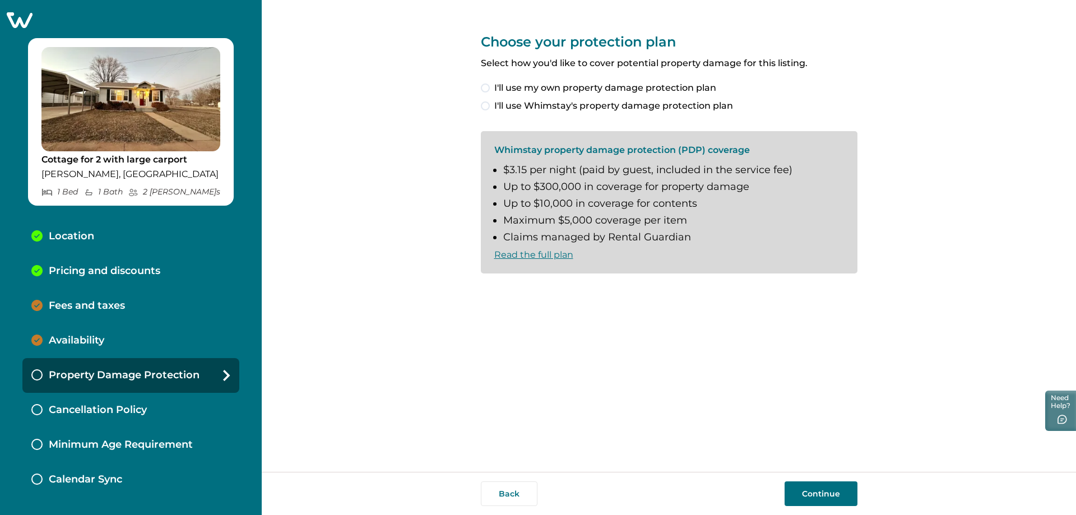
click at [107, 411] on p "Cancellation Policy" at bounding box center [98, 410] width 98 height 12
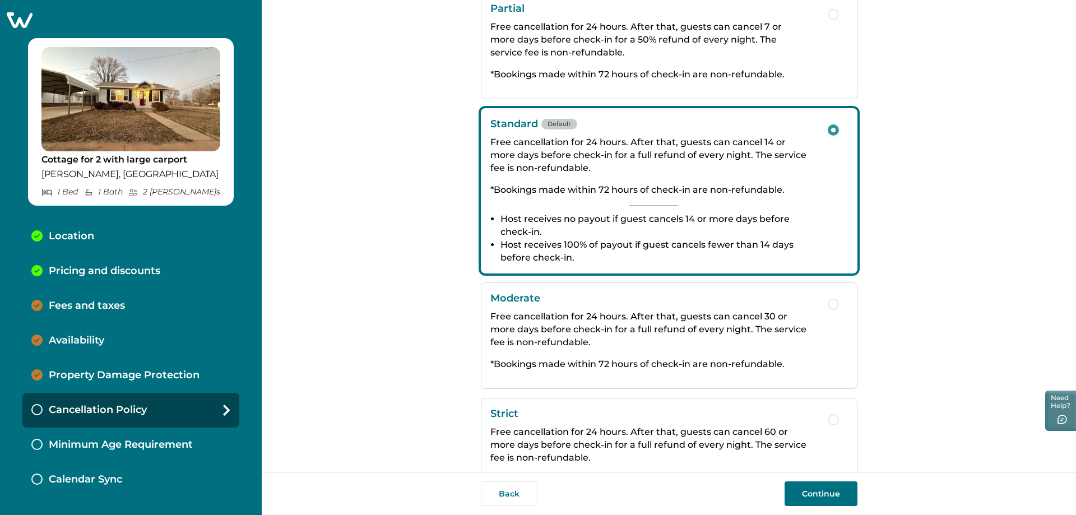
scroll to position [141, 0]
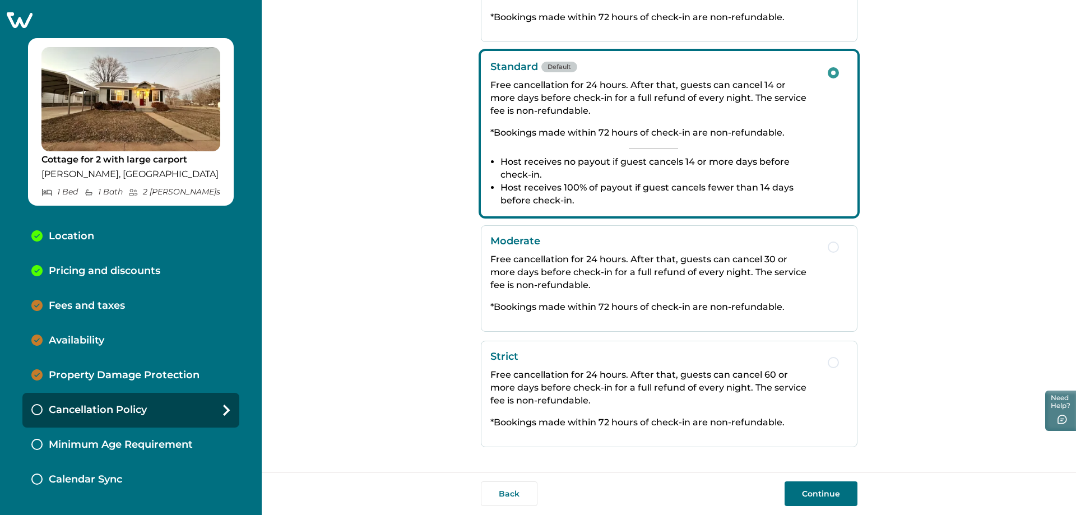
click at [87, 307] on p "Fees and taxes" at bounding box center [87, 306] width 76 height 12
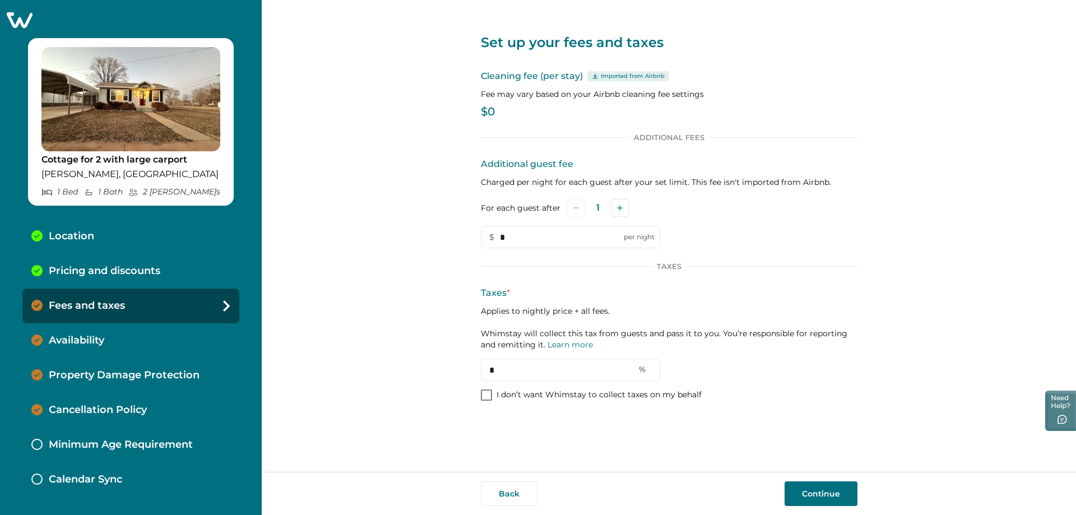
click at [108, 277] on p "Pricing and discounts" at bounding box center [105, 271] width 112 height 12
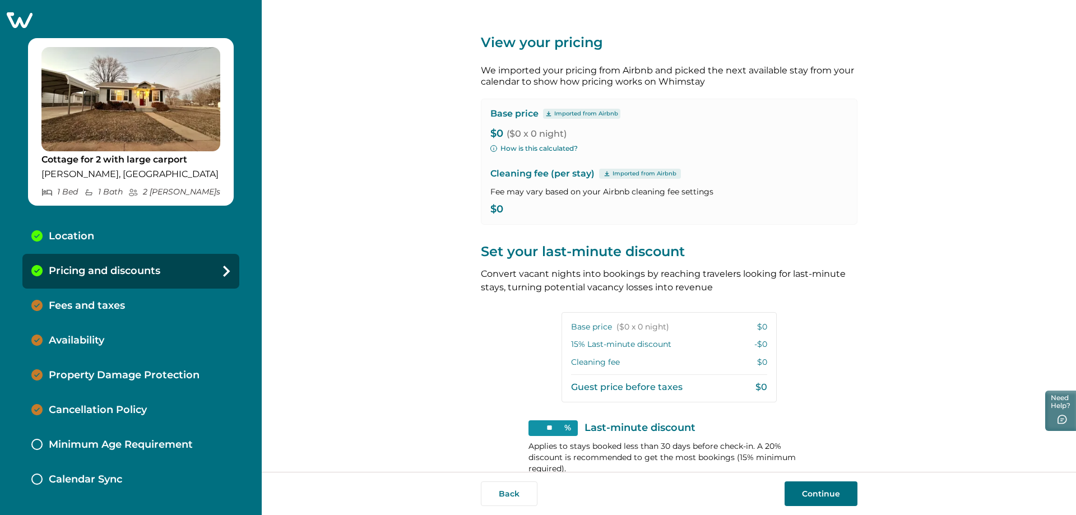
click at [506, 147] on button "How is this calculated?" at bounding box center [533, 148] width 87 height 10
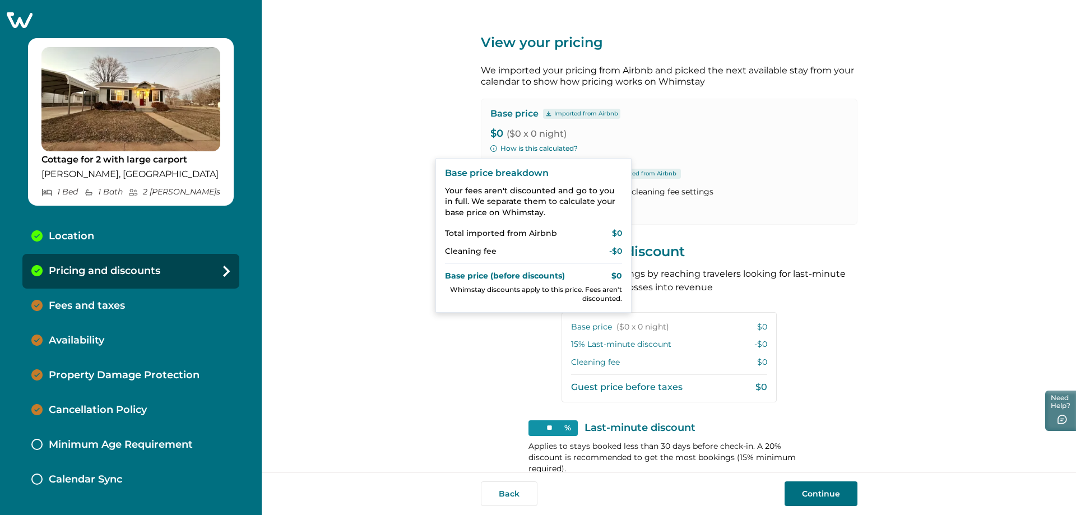
click at [107, 482] on p "Calendar Sync" at bounding box center [85, 480] width 73 height 12
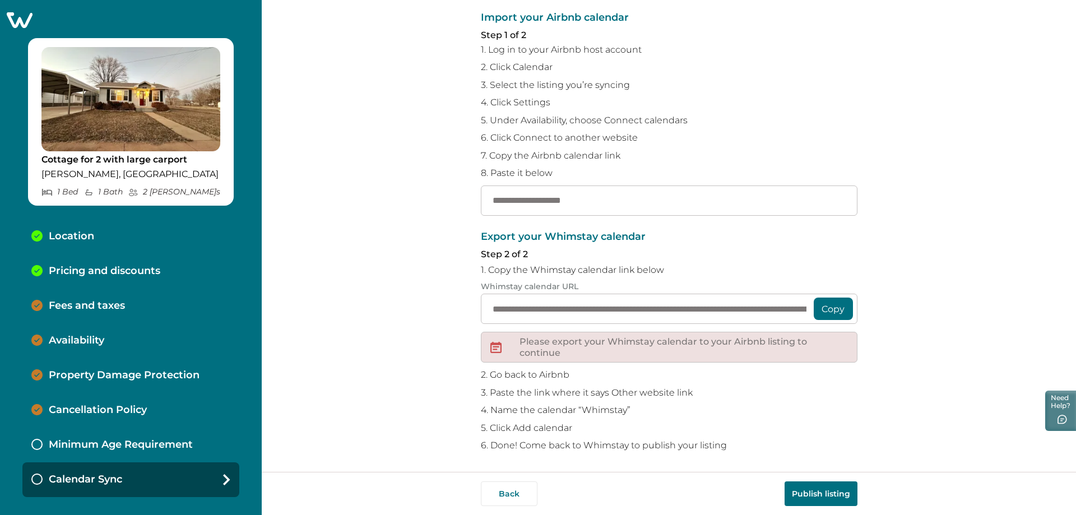
scroll to position [90, 0]
click at [118, 442] on p "Minimum Age Requirement" at bounding box center [121, 445] width 144 height 12
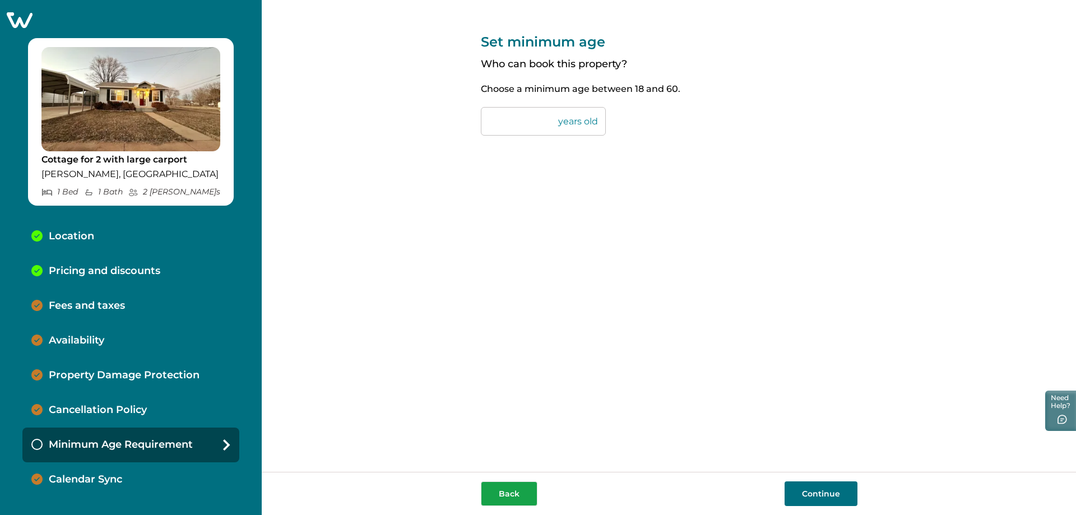
click at [512, 497] on button "Back" at bounding box center [509, 493] width 57 height 25
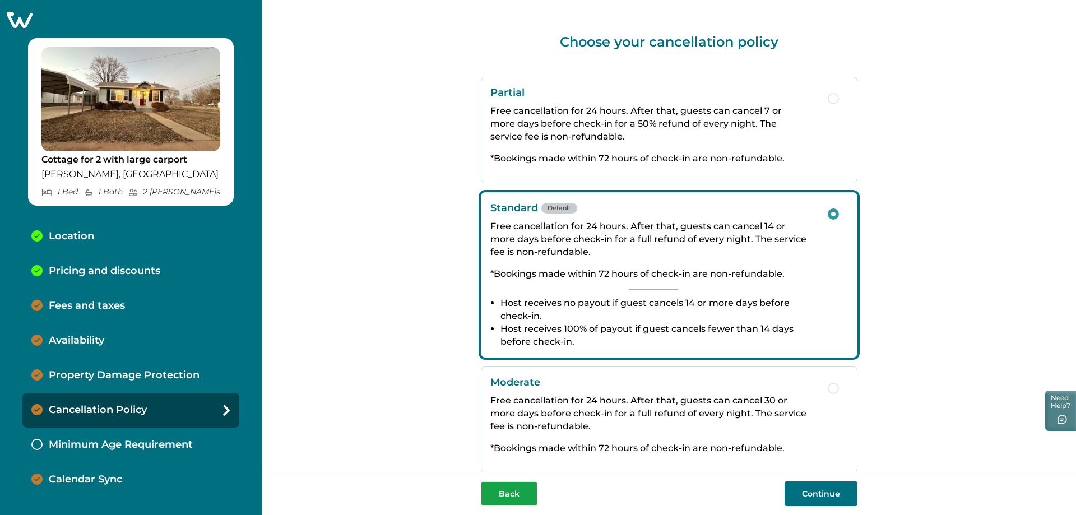
click at [512, 497] on button "Back" at bounding box center [509, 493] width 57 height 25
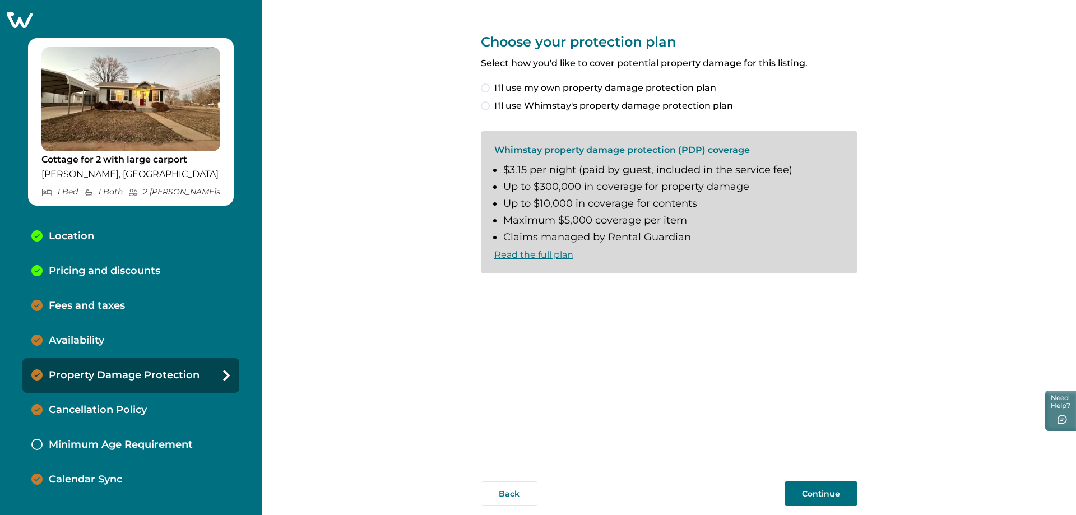
click at [512, 497] on button "Back" at bounding box center [509, 493] width 57 height 25
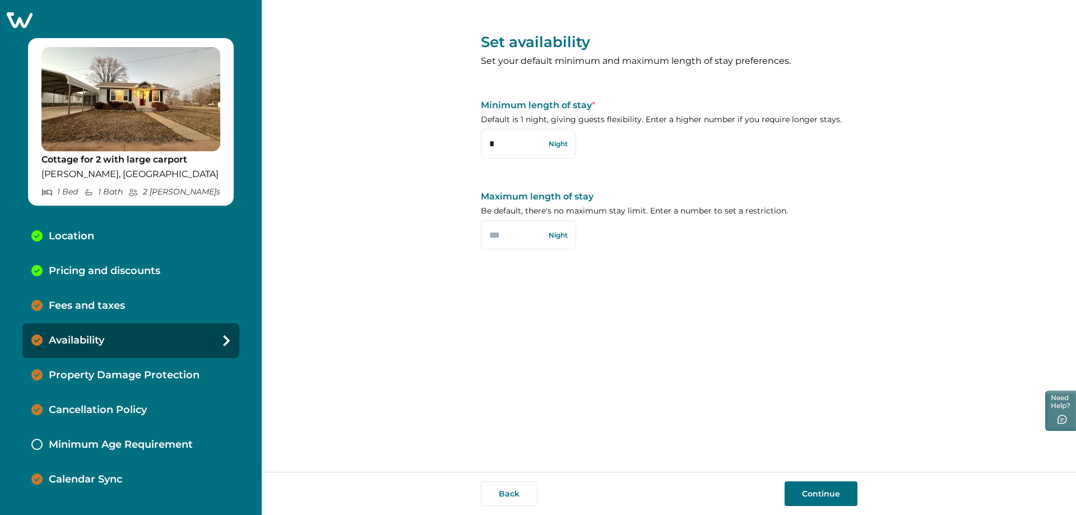
click at [512, 497] on button "Back" at bounding box center [509, 493] width 57 height 25
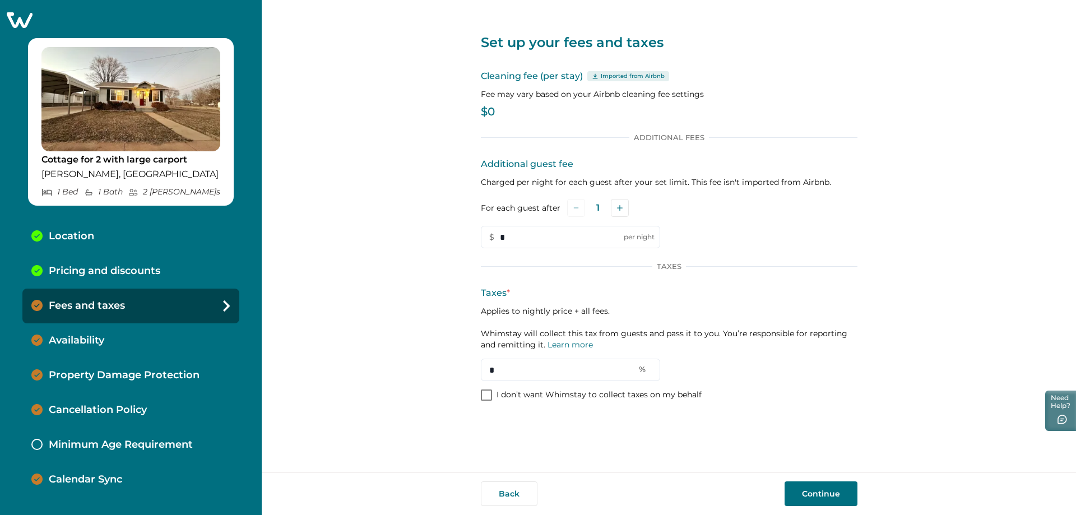
click at [512, 497] on button "Back" at bounding box center [509, 493] width 57 height 25
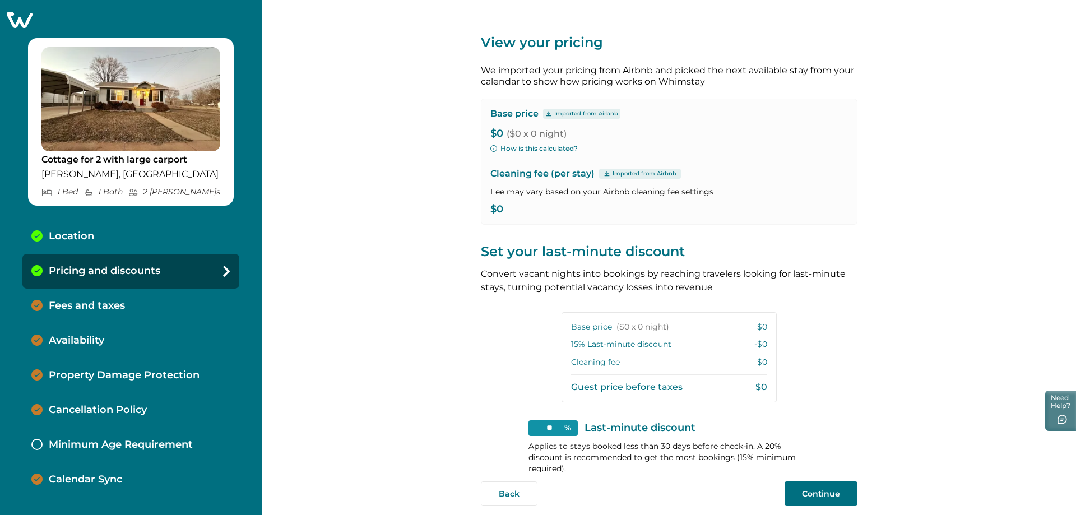
click at [512, 497] on button "Back" at bounding box center [509, 493] width 57 height 25
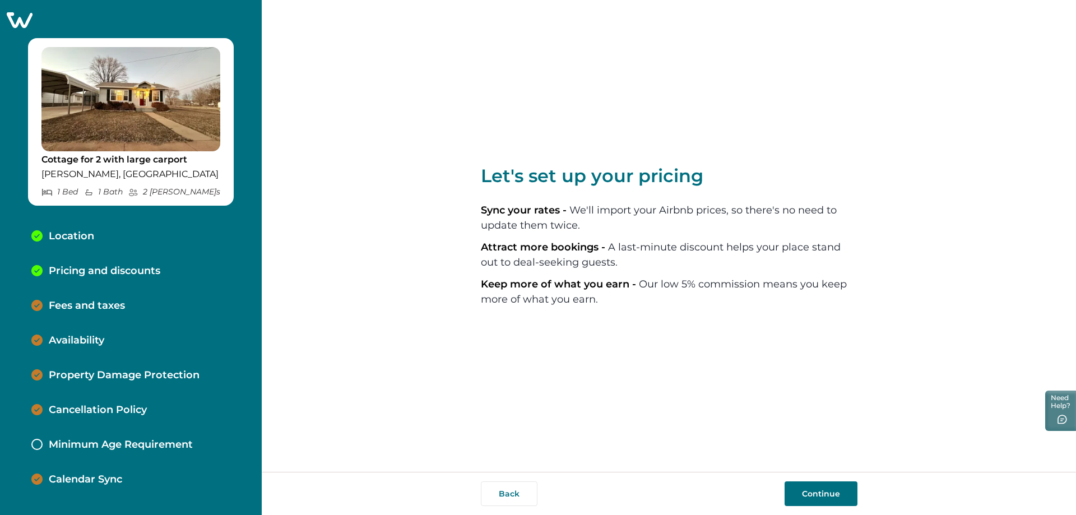
click at [512, 497] on button "Back" at bounding box center [509, 493] width 57 height 25
select select "**"
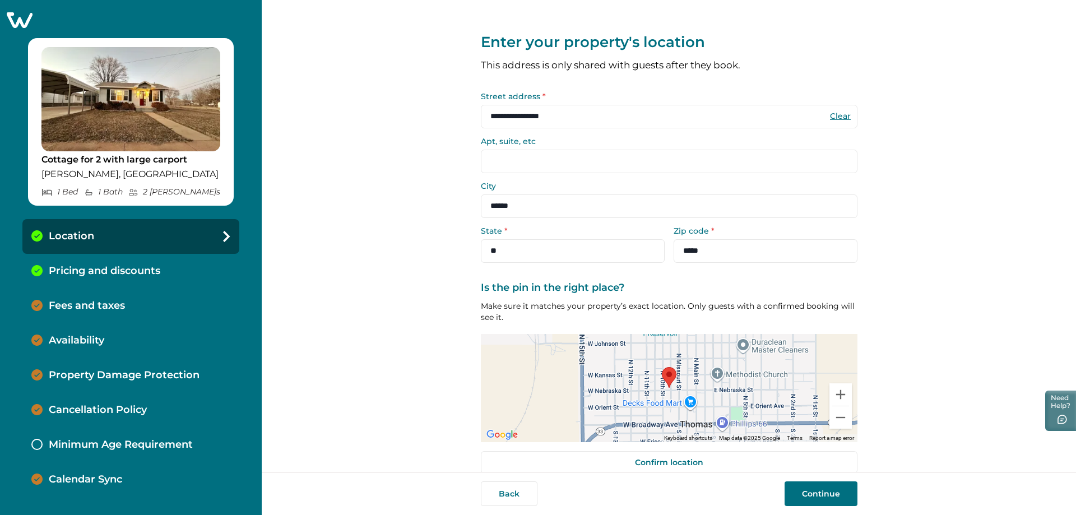
click at [512, 497] on button "Back" at bounding box center [509, 493] width 57 height 25
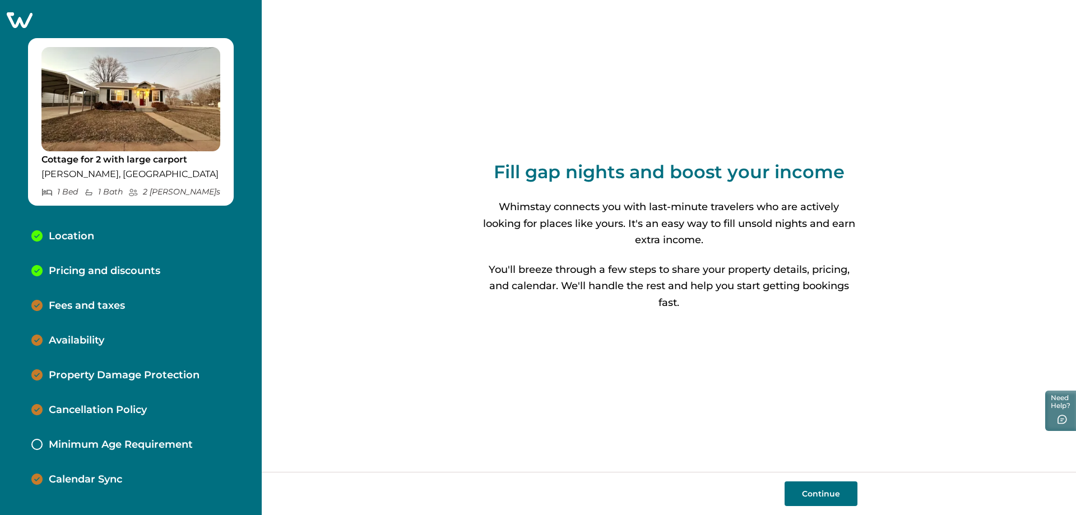
click at [512, 497] on div "Continue" at bounding box center [669, 493] width 377 height 25
select select "**"
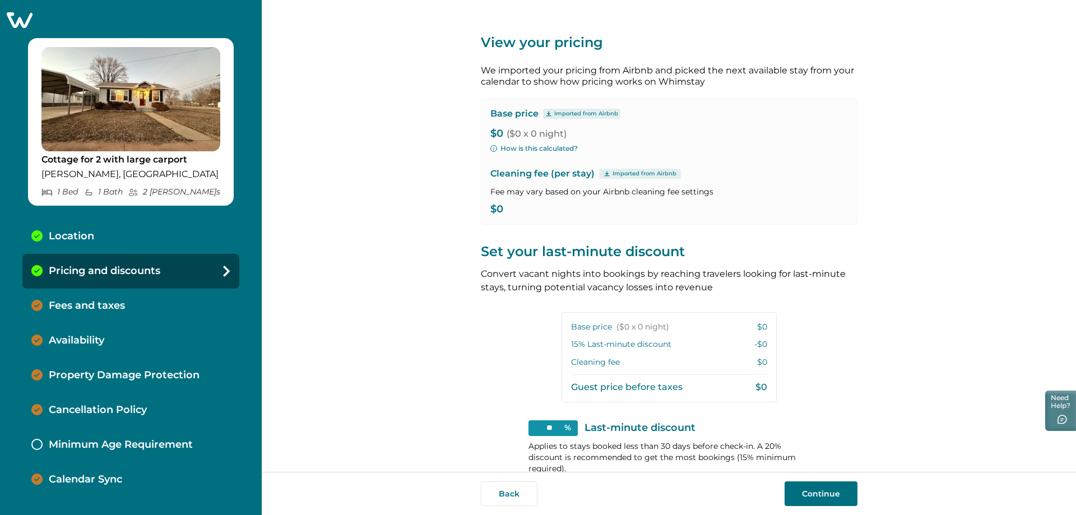
select select "**"
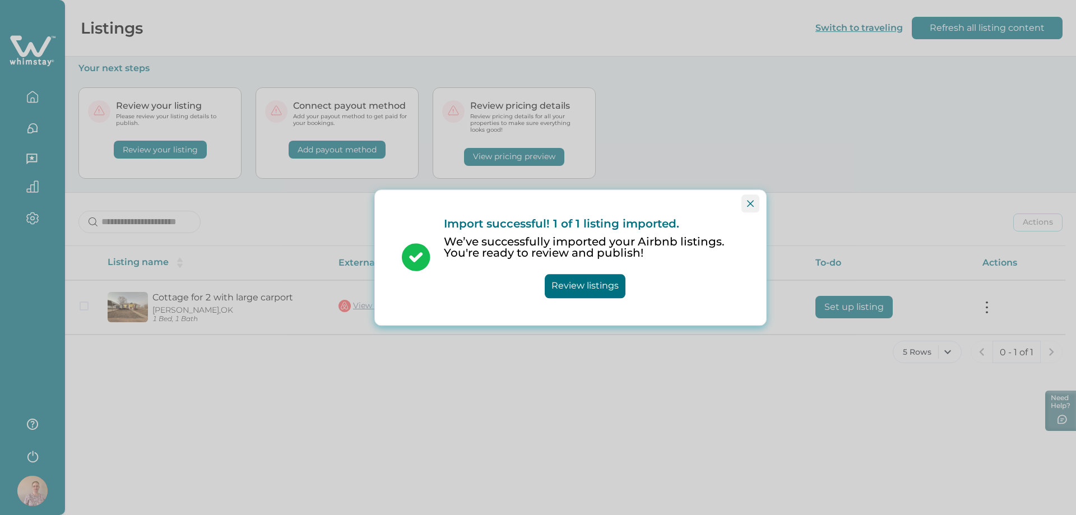
click at [753, 206] on icon "Close" at bounding box center [750, 203] width 7 height 7
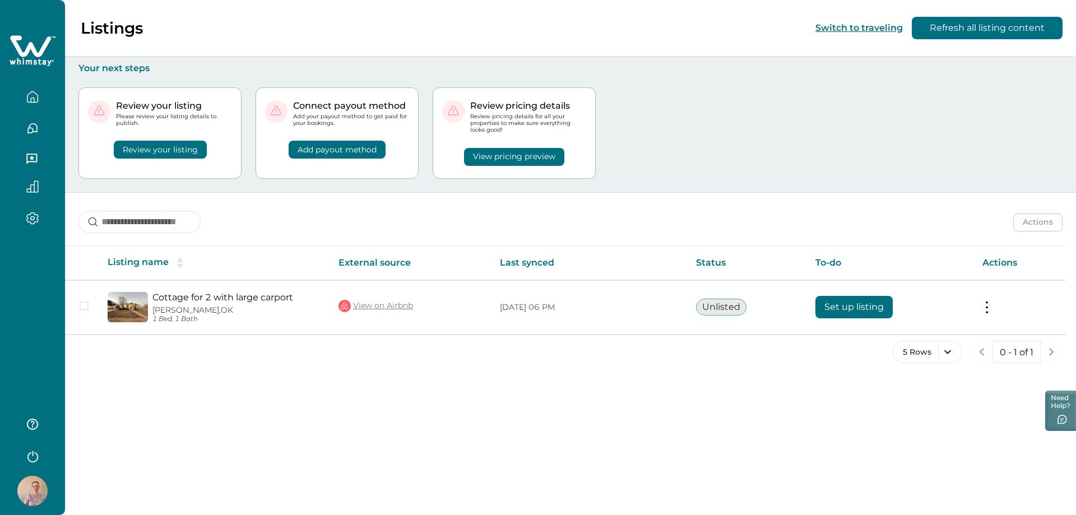
click at [513, 158] on button "View pricing preview" at bounding box center [514, 157] width 100 height 18
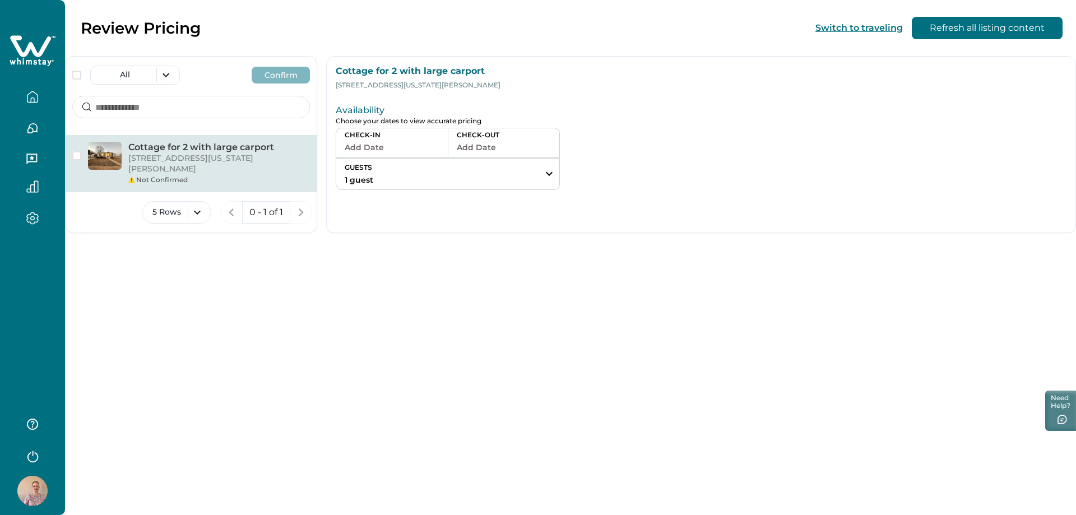
click at [164, 160] on p "205 W Nebraska St, Thomas, OK, 73669, US" at bounding box center [219, 164] width 182 height 22
drag, startPoint x: 164, startPoint y: 169, endPoint x: 165, endPoint y: 175, distance: 5.6
click at [165, 175] on div "Cottage for 2 with large carport 205 W Nebraska St, Thomas, OK, 73669, US Not C…" at bounding box center [191, 163] width 251 height 57
click at [142, 175] on div "Not Confirmed" at bounding box center [219, 180] width 182 height 10
click at [75, 152] on span "button" at bounding box center [76, 155] width 9 height 9
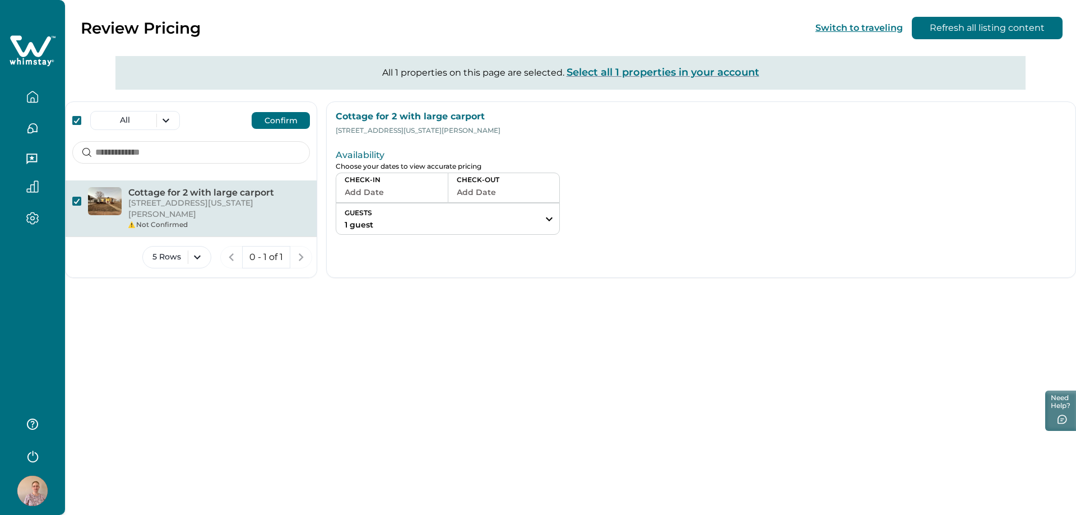
click at [259, 127] on button "Confirm" at bounding box center [281, 120] width 58 height 17
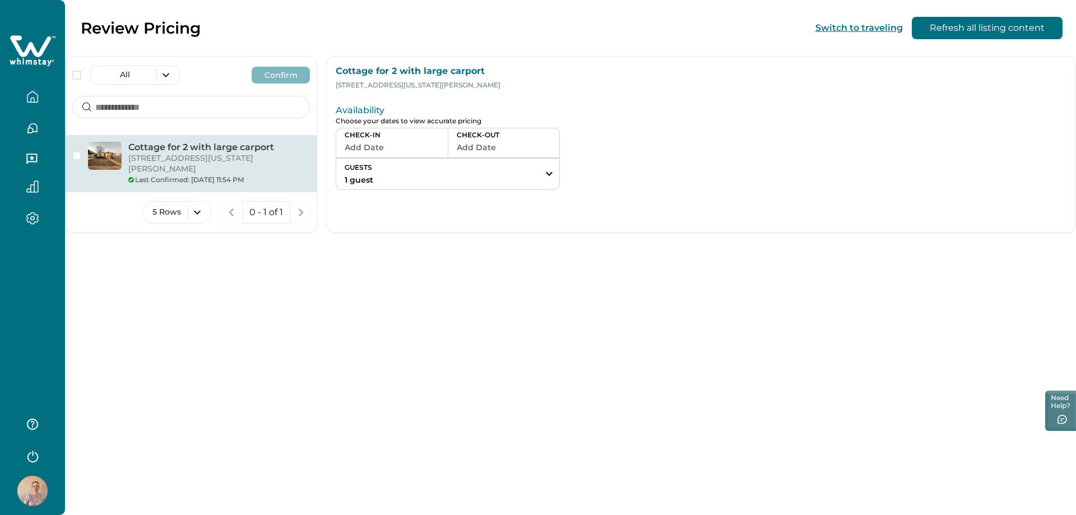
click at [407, 150] on button "Add Date" at bounding box center [392, 148] width 95 height 16
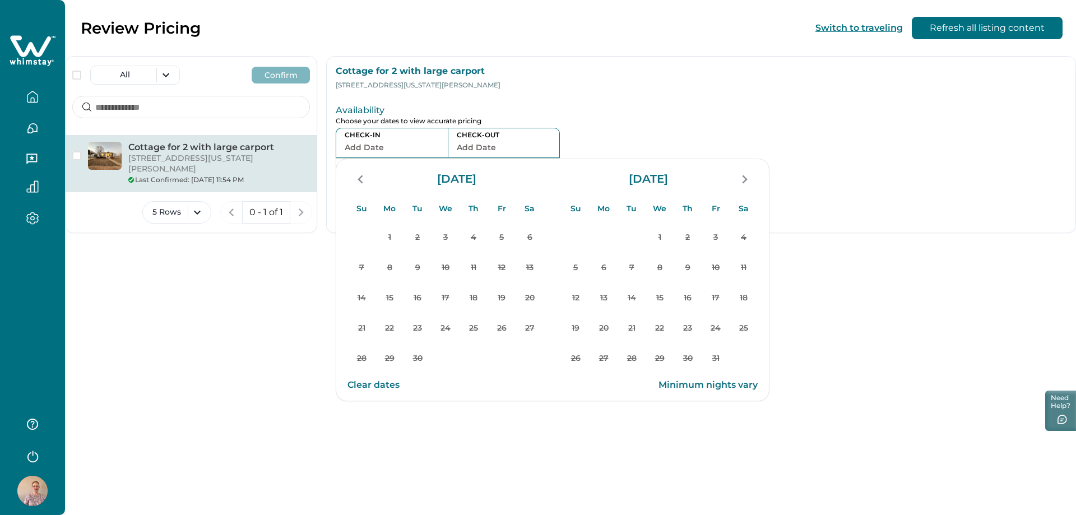
click at [361, 386] on button "Clear dates" at bounding box center [373, 385] width 52 height 22
click at [366, 386] on button "Clear dates" at bounding box center [373, 385] width 52 height 22
drag, startPoint x: 223, startPoint y: 267, endPoint x: 208, endPoint y: 234, distance: 36.4
click at [221, 265] on div "Cottage for 2 with large carport 205 W Nebraska St, Thomas, OK, 73669, US Last …" at bounding box center [191, 223] width 251 height 176
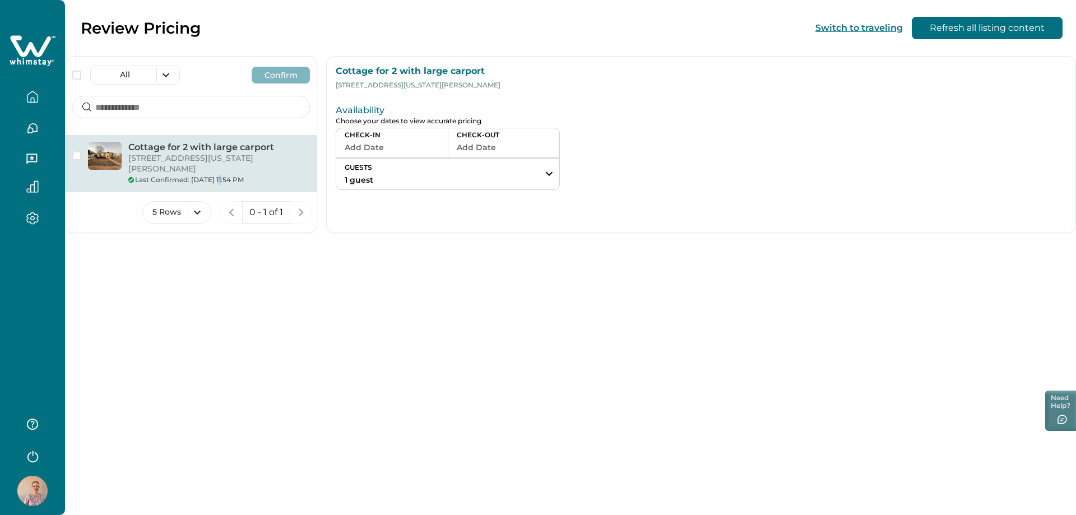
click at [30, 96] on icon "button" at bounding box center [32, 97] width 12 height 12
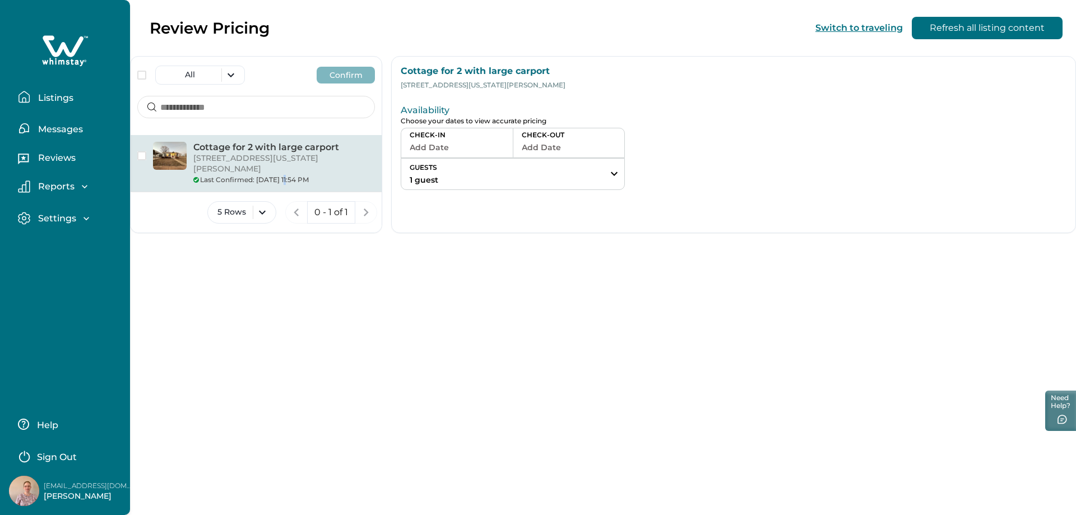
click at [56, 98] on p "Listings" at bounding box center [54, 97] width 39 height 11
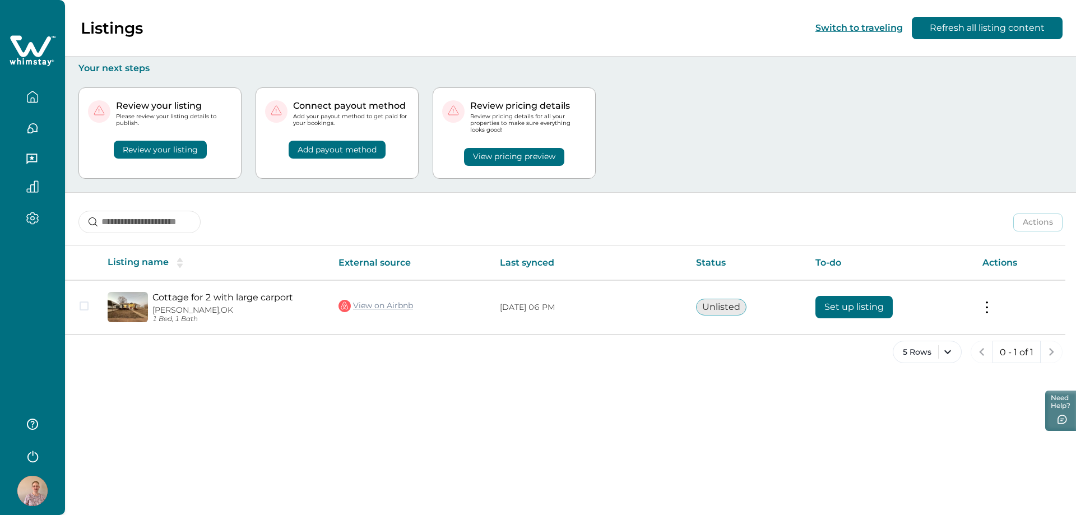
click at [195, 152] on button "Review your listing" at bounding box center [160, 150] width 93 height 18
click at [514, 160] on button "View pricing preview" at bounding box center [514, 157] width 100 height 18
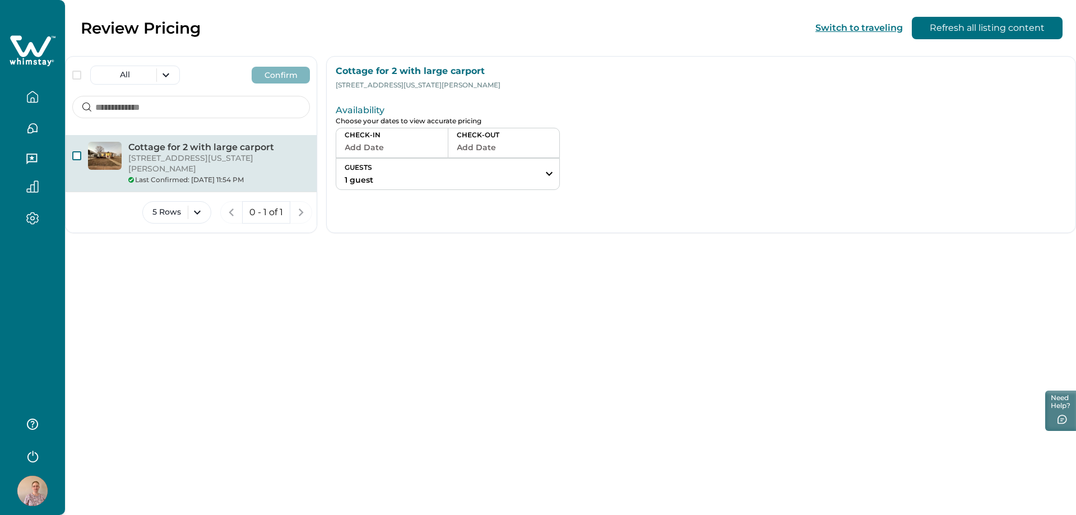
click at [74, 159] on span "button" at bounding box center [76, 155] width 9 height 9
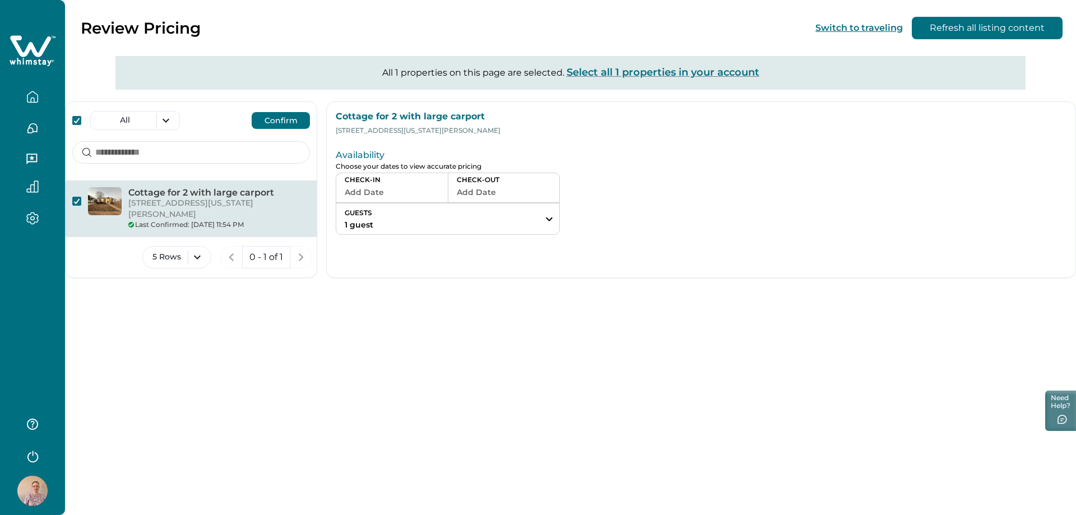
click at [288, 123] on button "Confirm" at bounding box center [281, 120] width 58 height 17
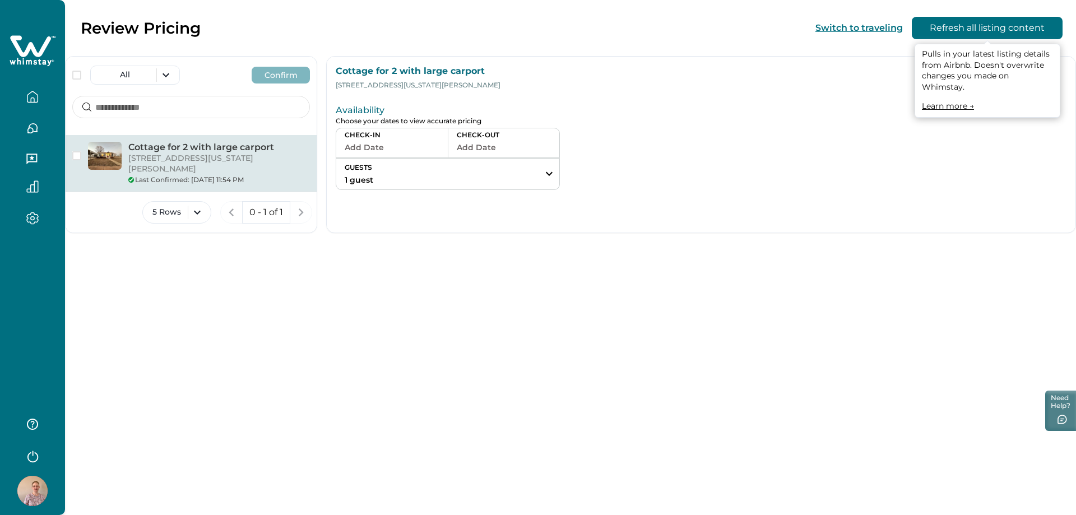
click at [981, 27] on button "Refresh all listing content" at bounding box center [987, 28] width 151 height 22
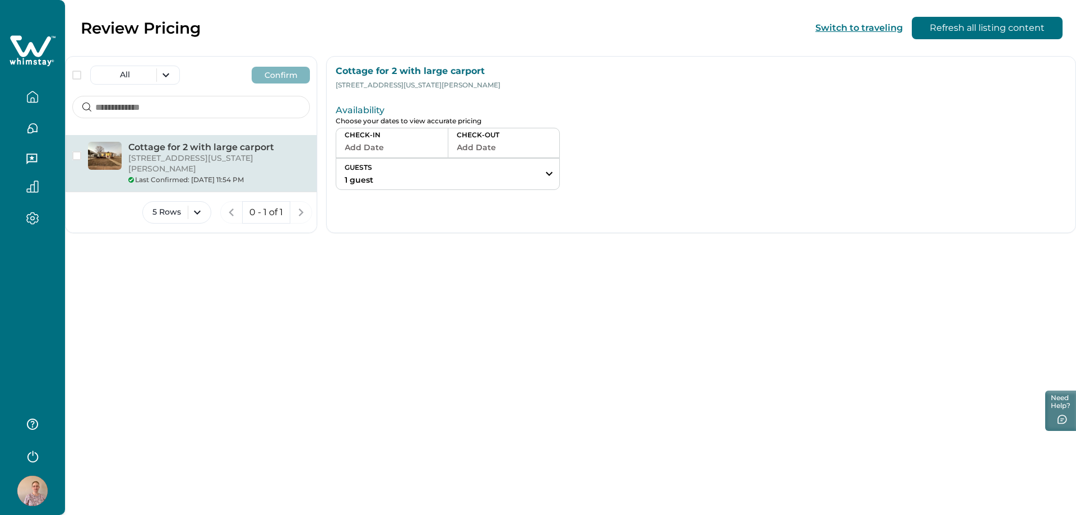
click at [402, 145] on button "Add Date" at bounding box center [392, 148] width 95 height 16
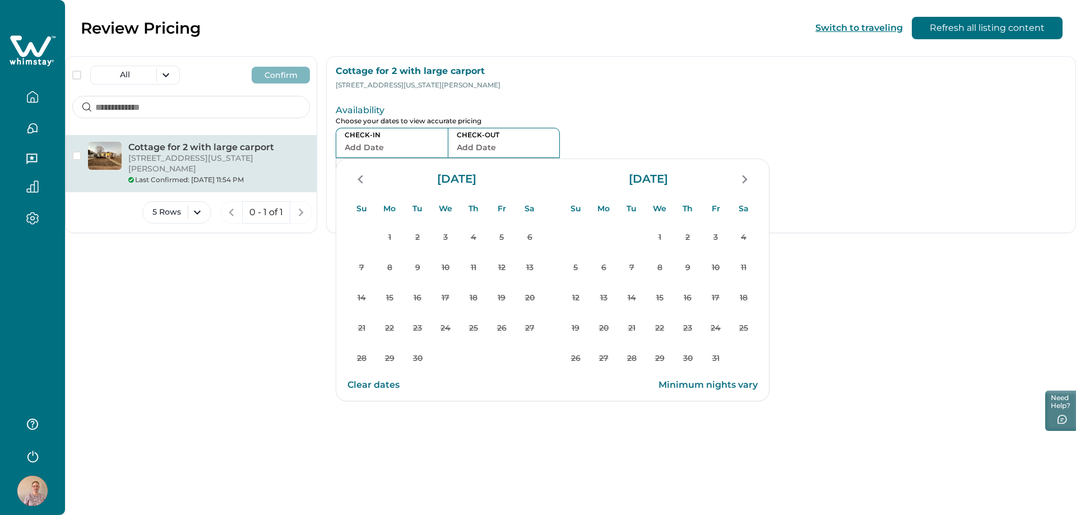
click at [354, 382] on button "Clear dates" at bounding box center [373, 385] width 52 height 22
click at [34, 101] on icon "button" at bounding box center [32, 100] width 3 height 4
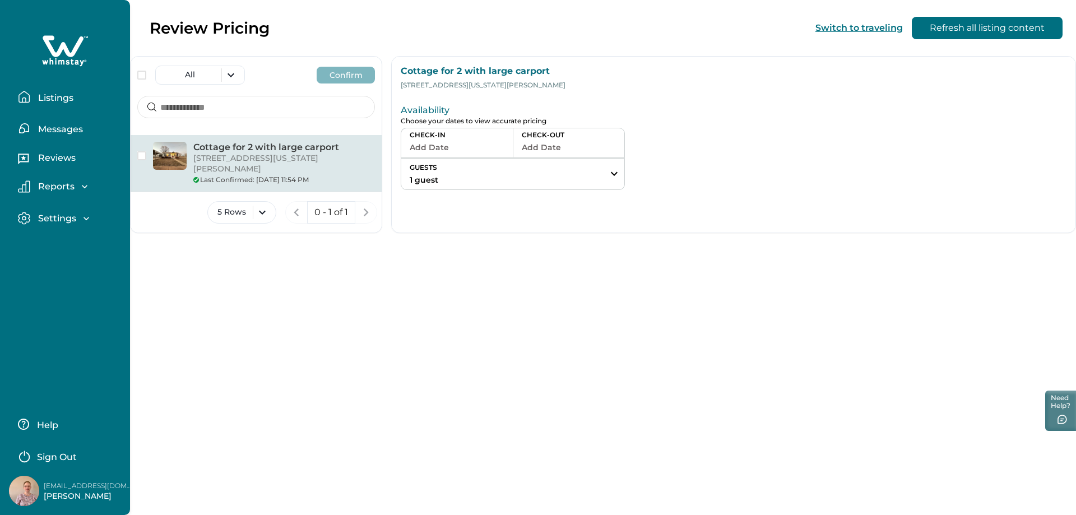
click at [68, 228] on div "Settings" at bounding box center [69, 222] width 103 height 20
click at [56, 217] on p "Settings" at bounding box center [55, 218] width 41 height 11
click at [62, 242] on p "Profile details" at bounding box center [68, 242] width 66 height 11
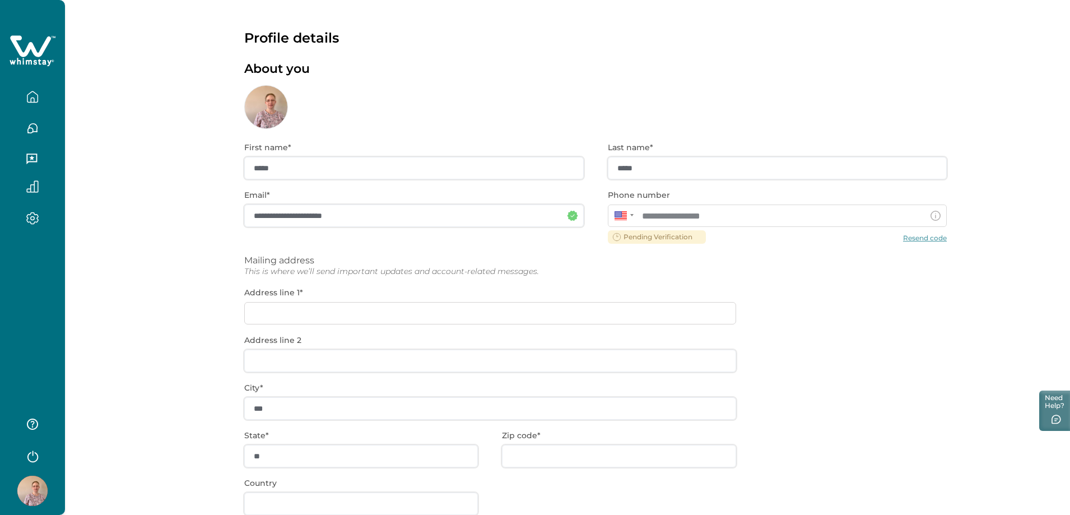
click at [917, 238] on div "**********" at bounding box center [595, 360] width 703 height 462
click at [925, 242] on div "**********" at bounding box center [595, 360] width 703 height 462
click at [929, 241] on div "**********" at bounding box center [595, 360] width 703 height 462
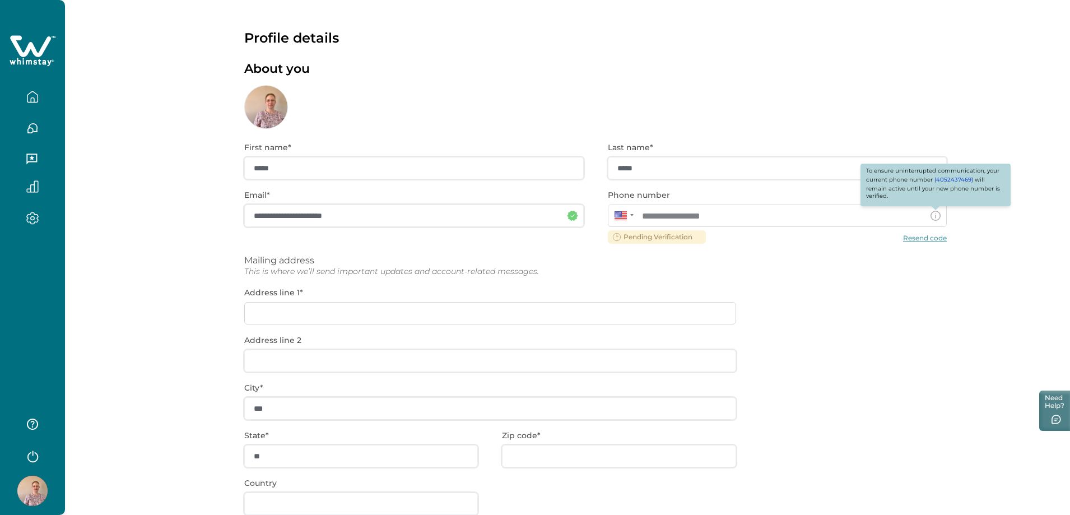
click at [937, 220] on icon at bounding box center [936, 216] width 10 height 10
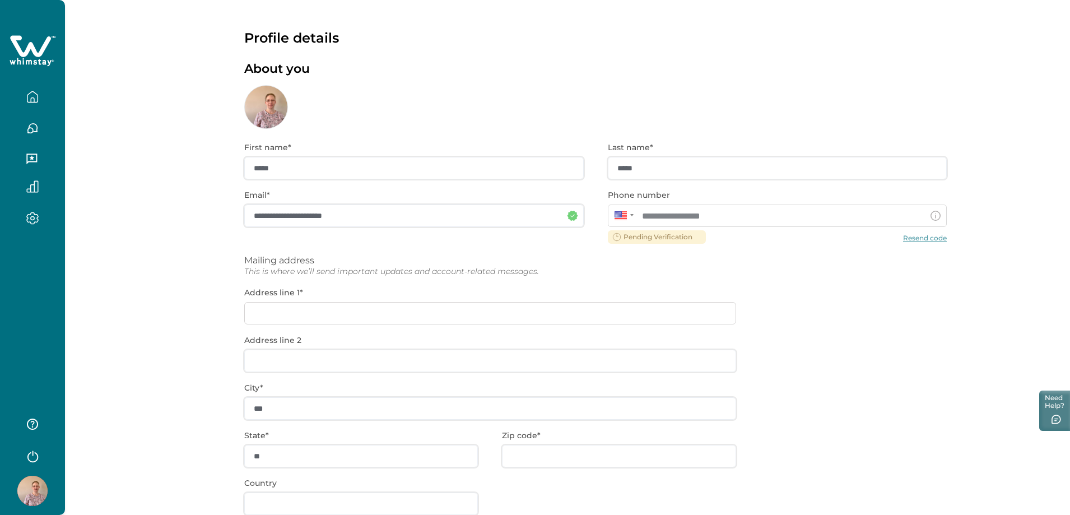
click at [930, 236] on div "**********" at bounding box center [595, 360] width 703 height 462
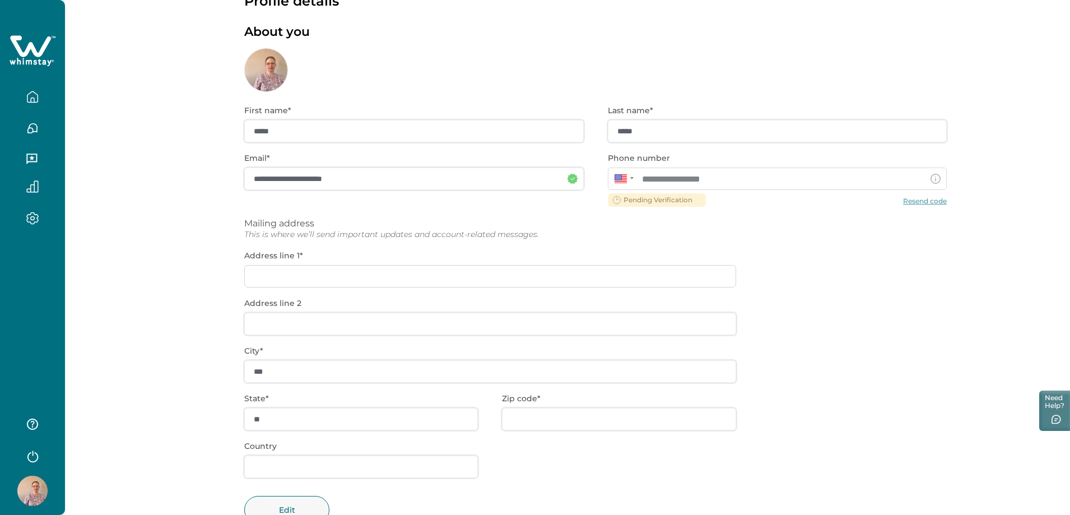
scroll to position [20, 0]
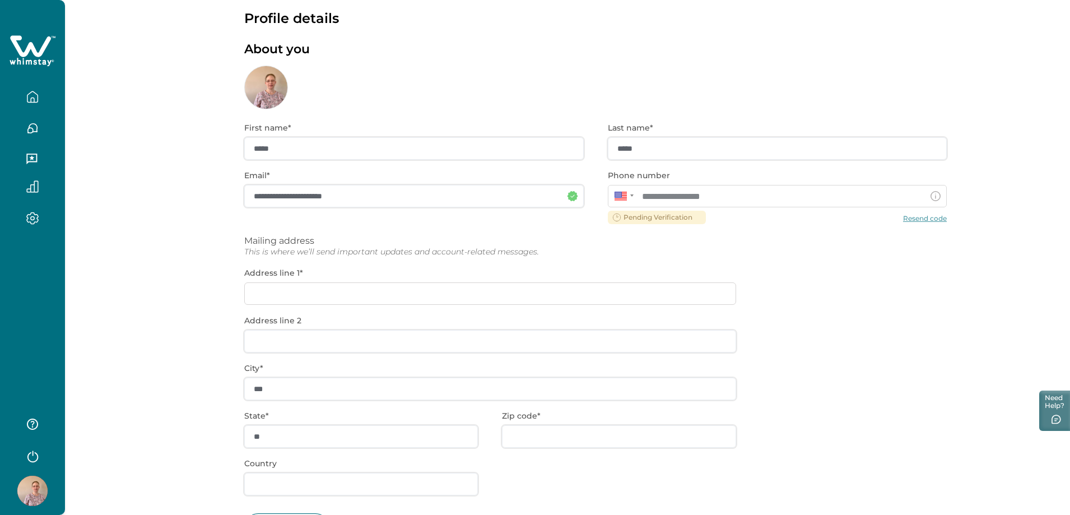
click at [937, 219] on div "**********" at bounding box center [595, 340] width 703 height 462
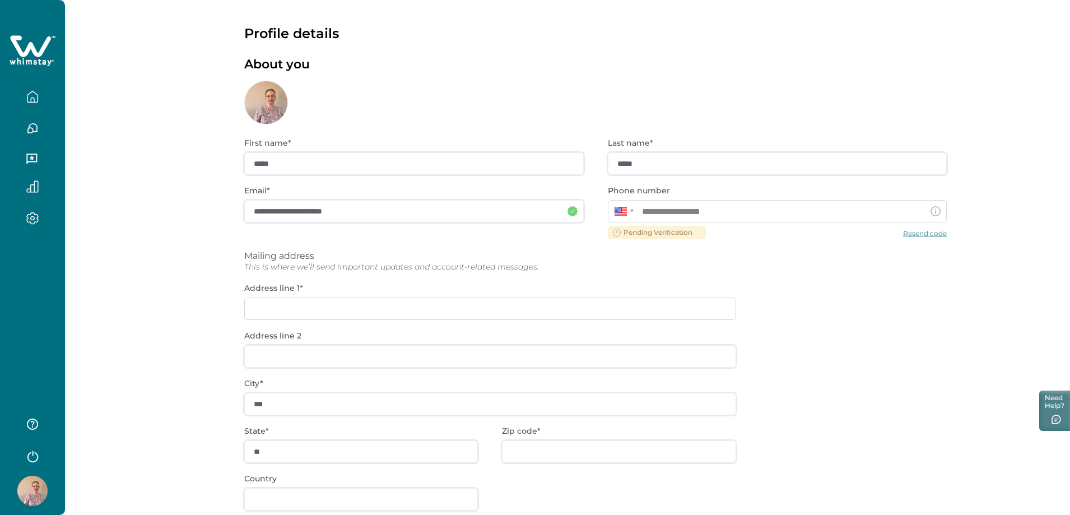
scroll to position [0, 0]
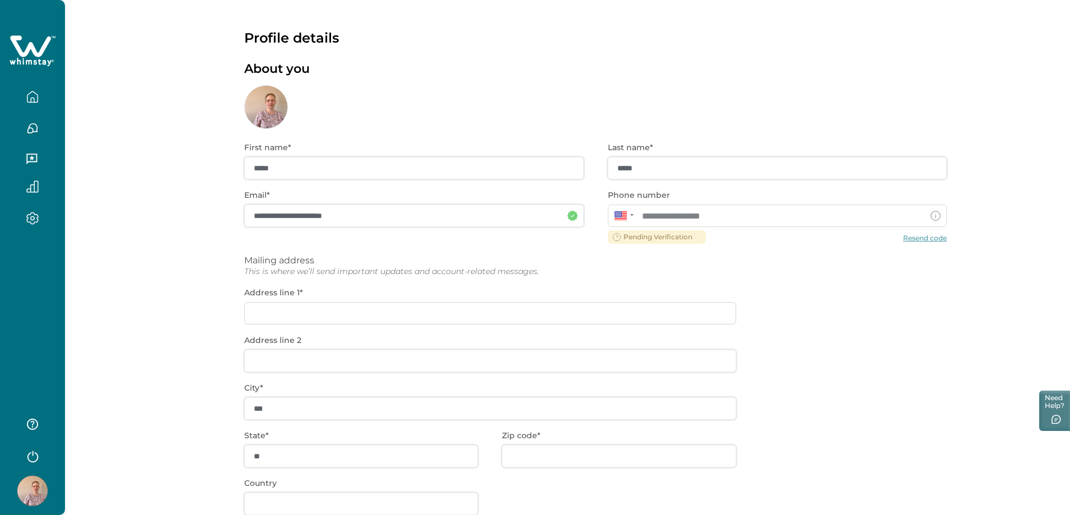
click at [31, 102] on icon "button" at bounding box center [32, 96] width 10 height 11
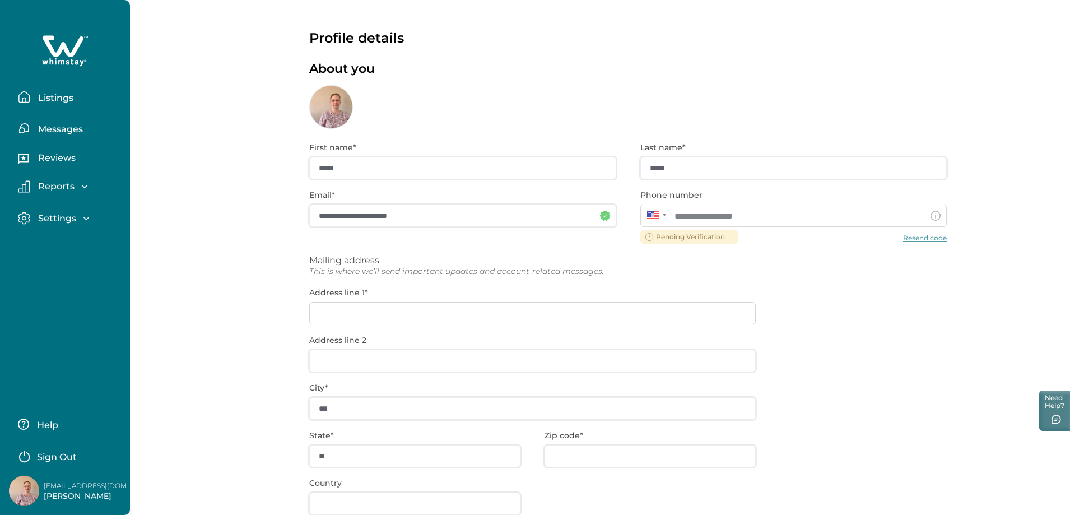
click at [71, 498] on p "Gayla Unruh" at bounding box center [89, 496] width 90 height 11
click at [26, 488] on img at bounding box center [24, 491] width 30 height 30
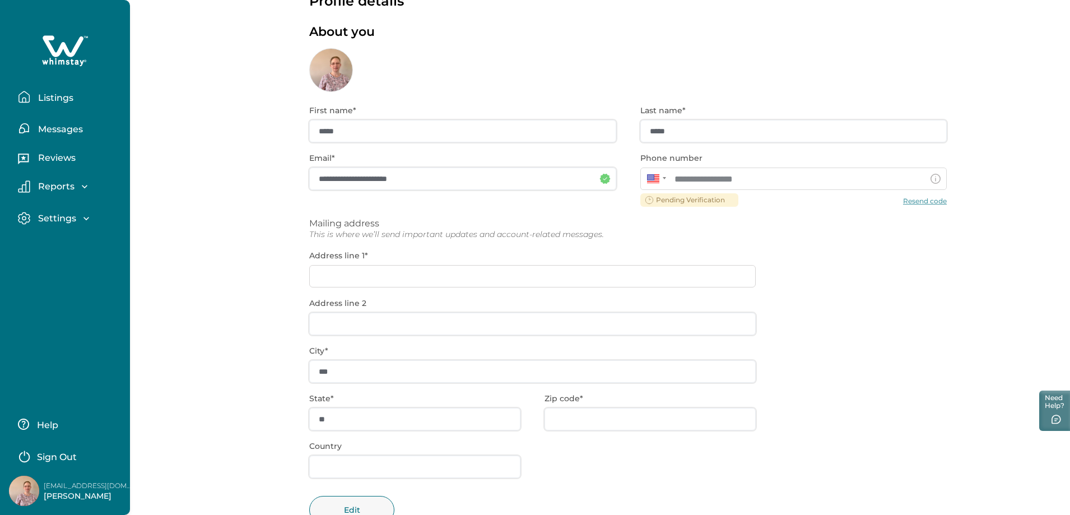
scroll to position [76, 0]
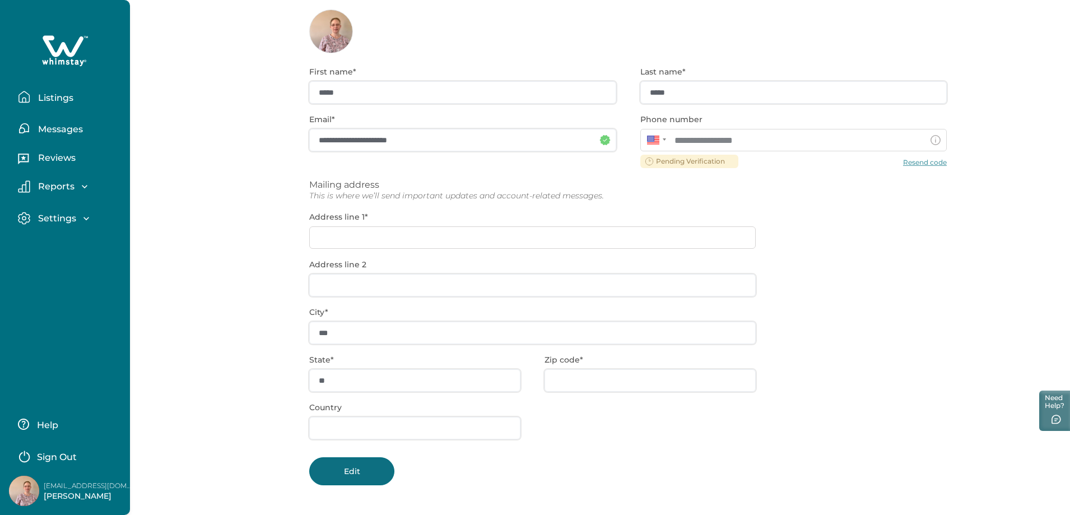
click at [361, 472] on button "Edit" at bounding box center [351, 471] width 85 height 28
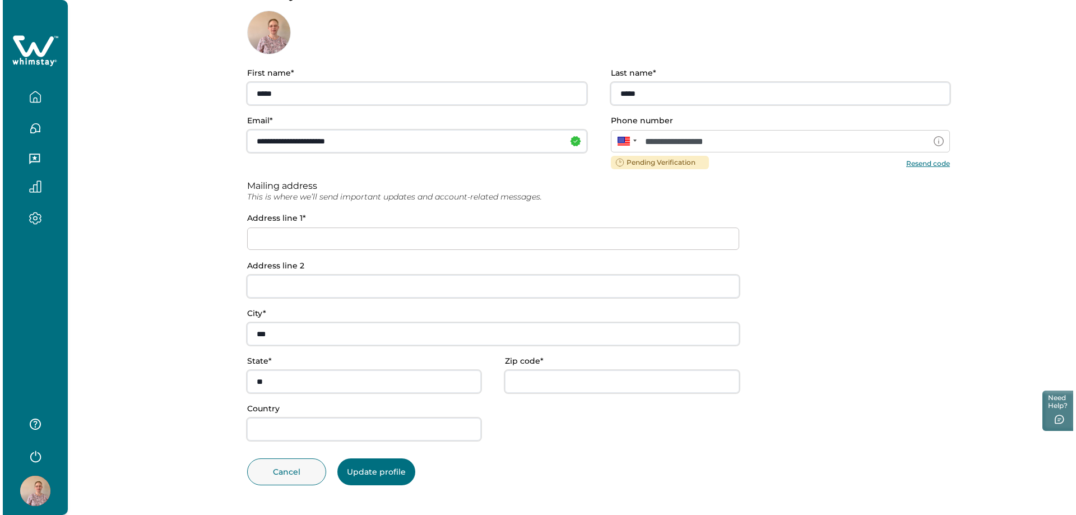
scroll to position [75, 0]
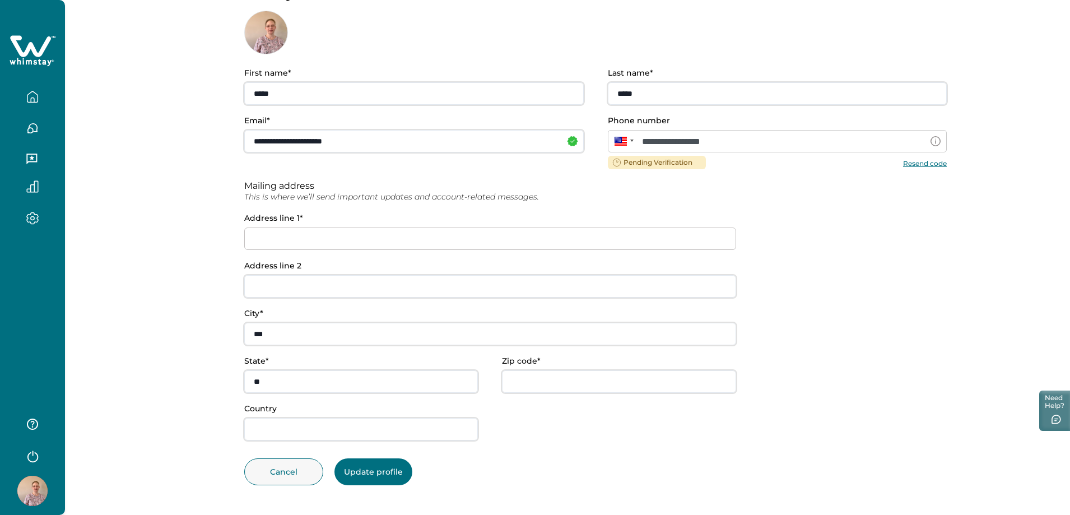
click at [920, 164] on button "Resend code" at bounding box center [925, 163] width 44 height 8
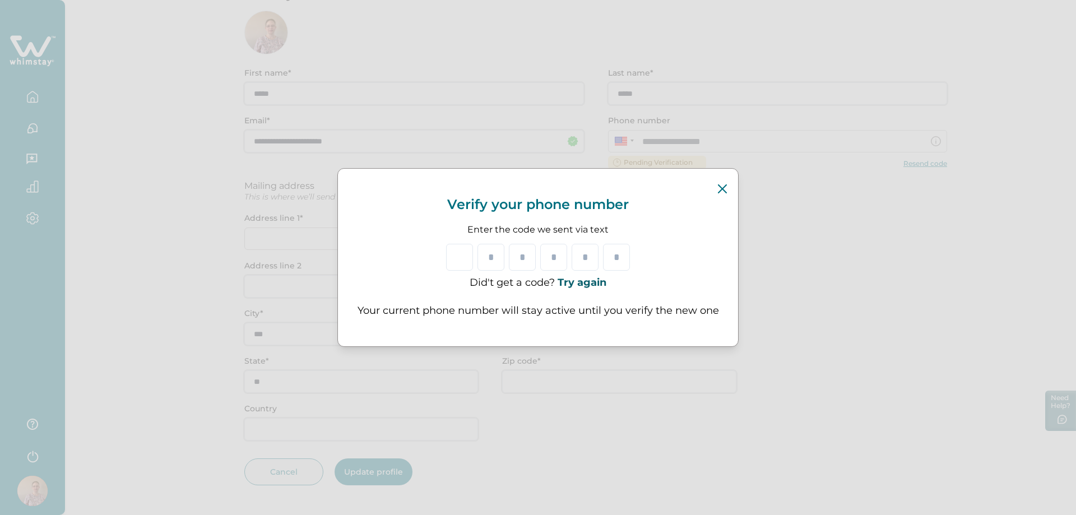
type input "*"
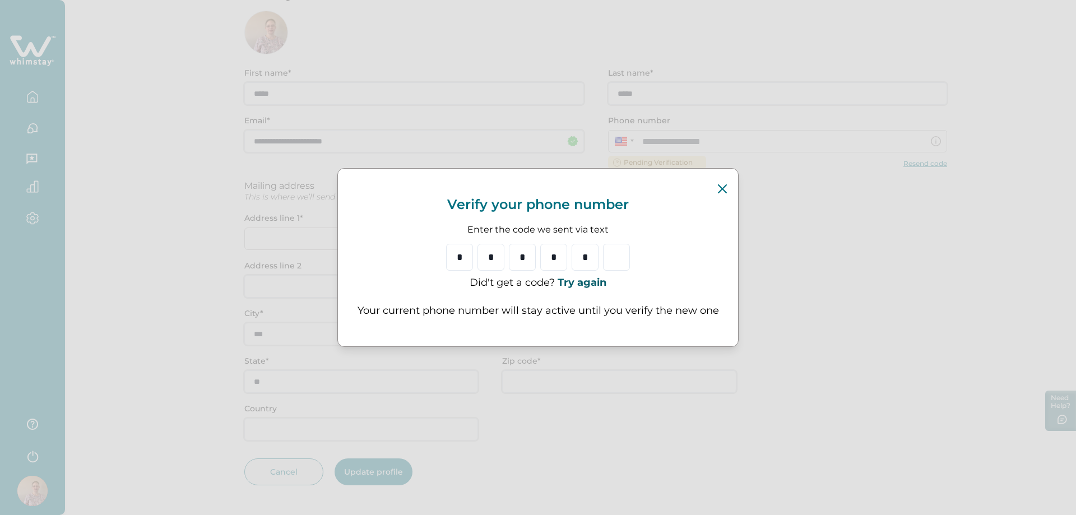
type input "*"
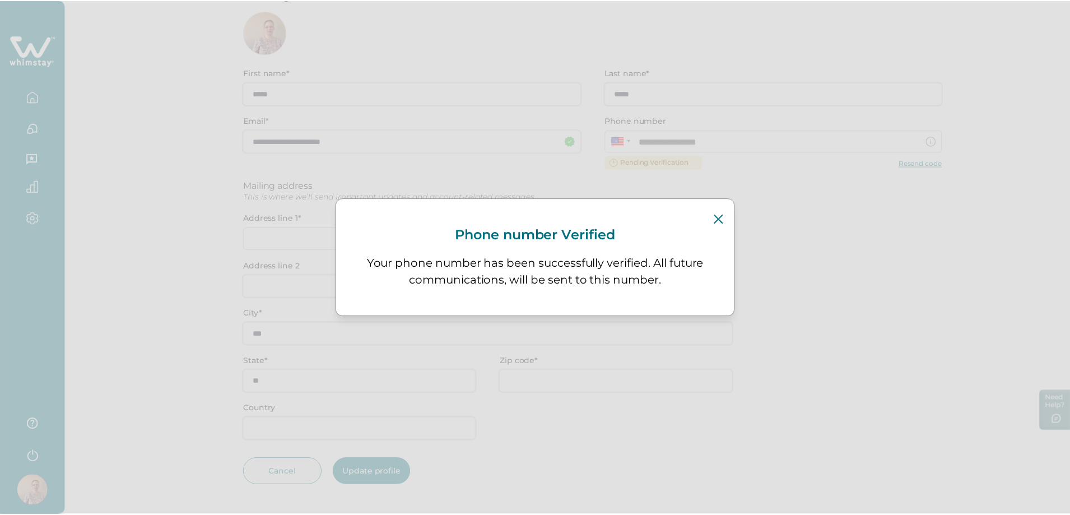
scroll to position [58, 0]
click at [719, 224] on button "Close" at bounding box center [722, 219] width 18 height 18
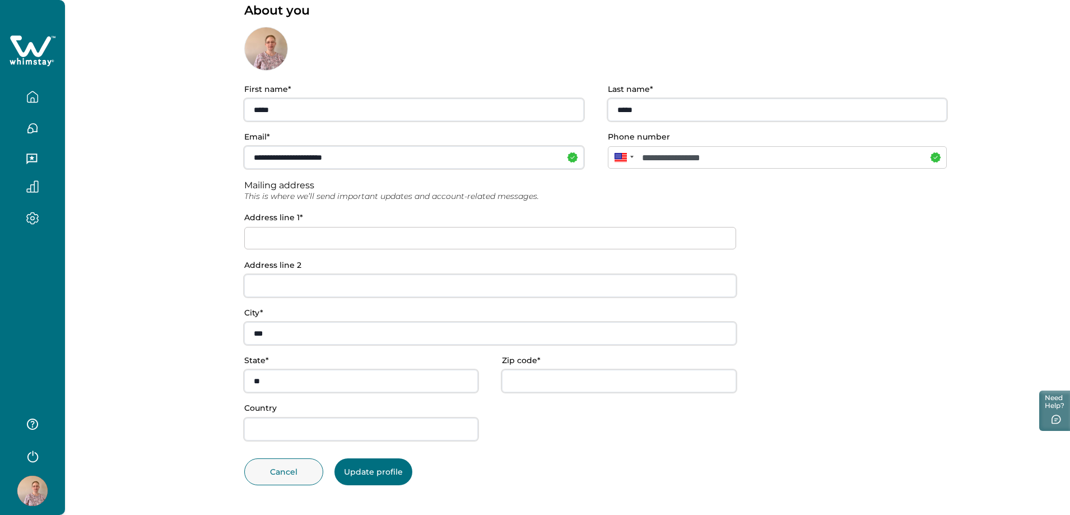
click at [374, 467] on button "Update profile" at bounding box center [374, 471] width 78 height 27
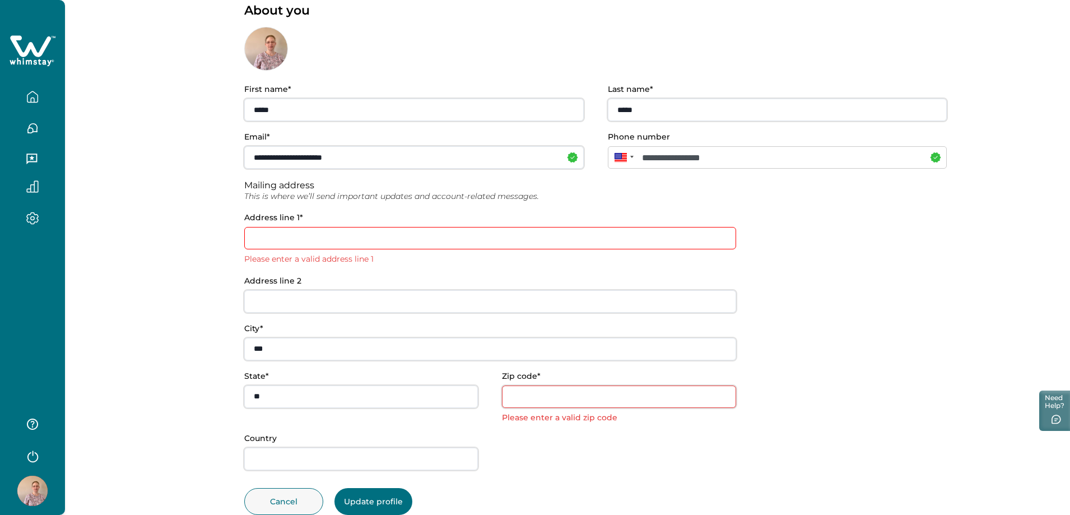
click at [328, 240] on input at bounding box center [490, 238] width 492 height 22
click at [329, 229] on input at bounding box center [490, 238] width 492 height 22
click at [329, 241] on input at bounding box center [490, 238] width 492 height 22
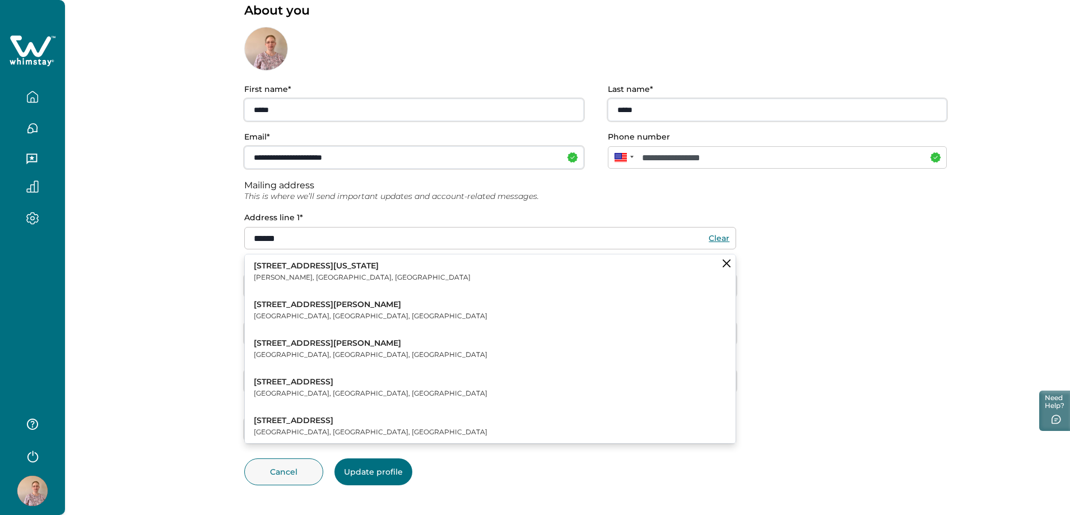
click at [303, 271] on p "705 E Nebraska St" at bounding box center [362, 266] width 217 height 11
type input "**********"
type input "******"
type input "**"
type input "*****"
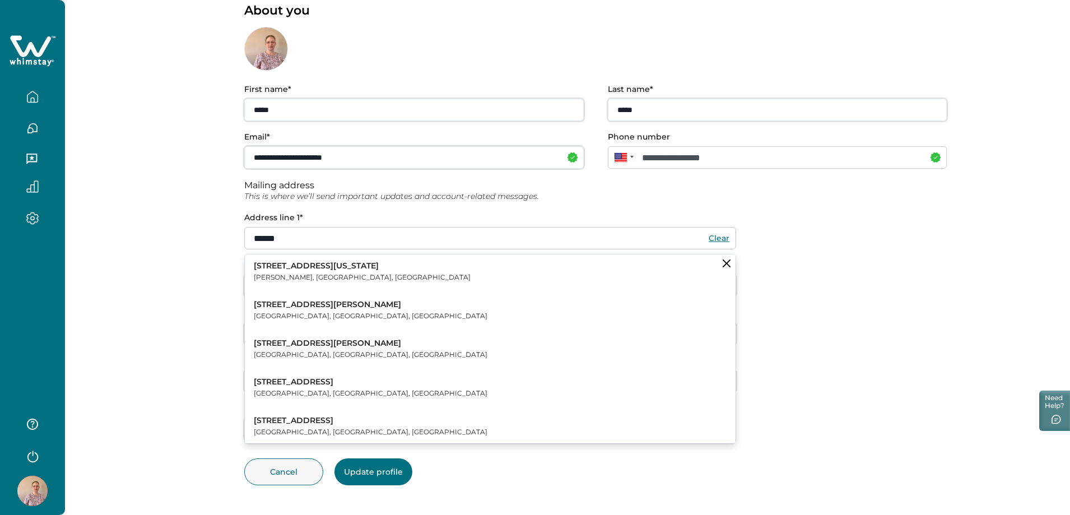
type input "***"
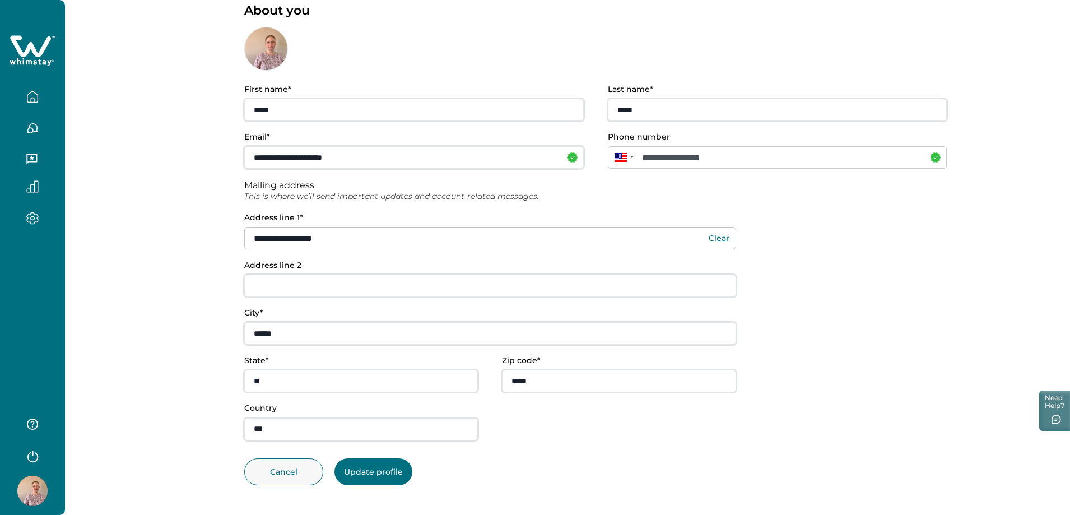
click at [387, 469] on button "Update profile" at bounding box center [374, 471] width 78 height 27
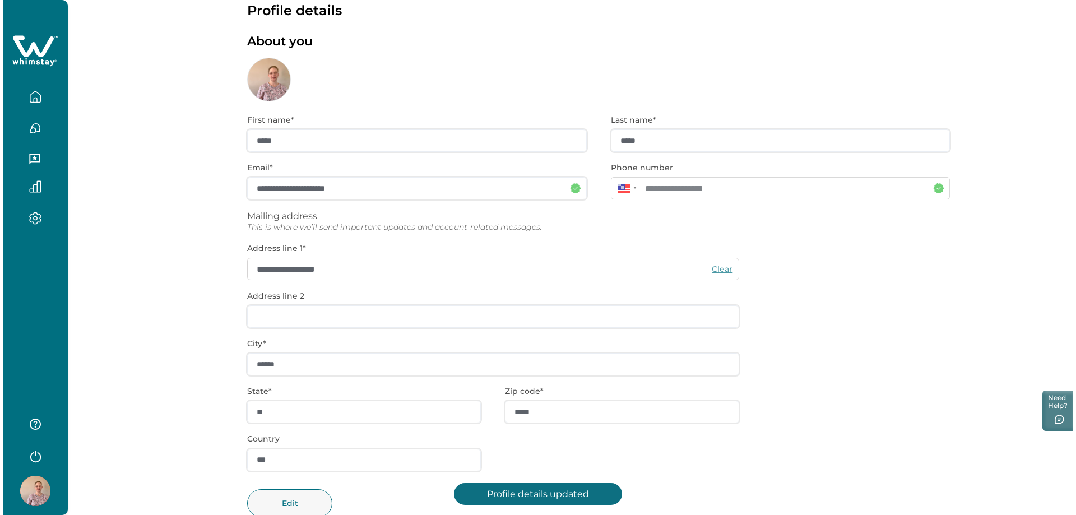
scroll to position [0, 0]
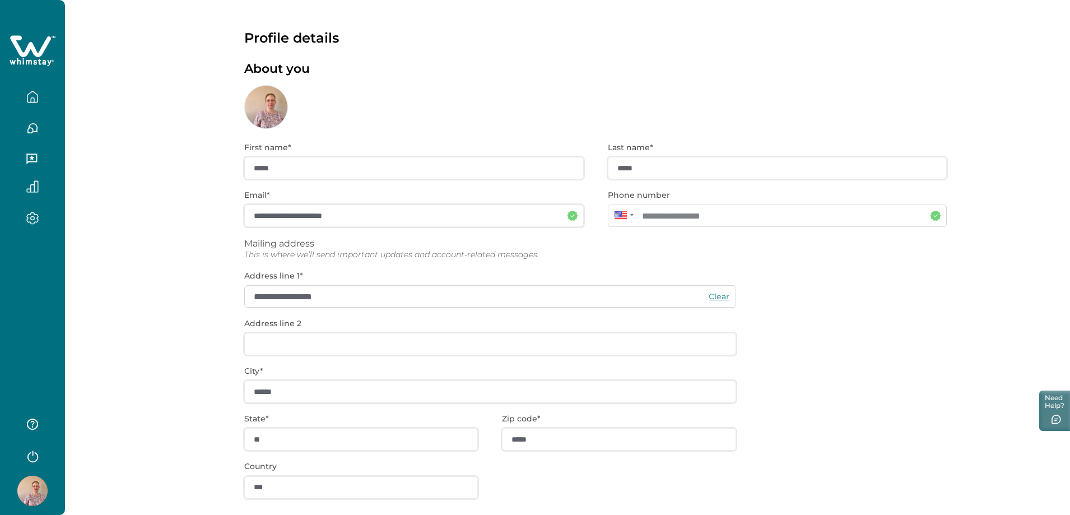
click at [33, 102] on icon "button" at bounding box center [32, 96] width 10 height 11
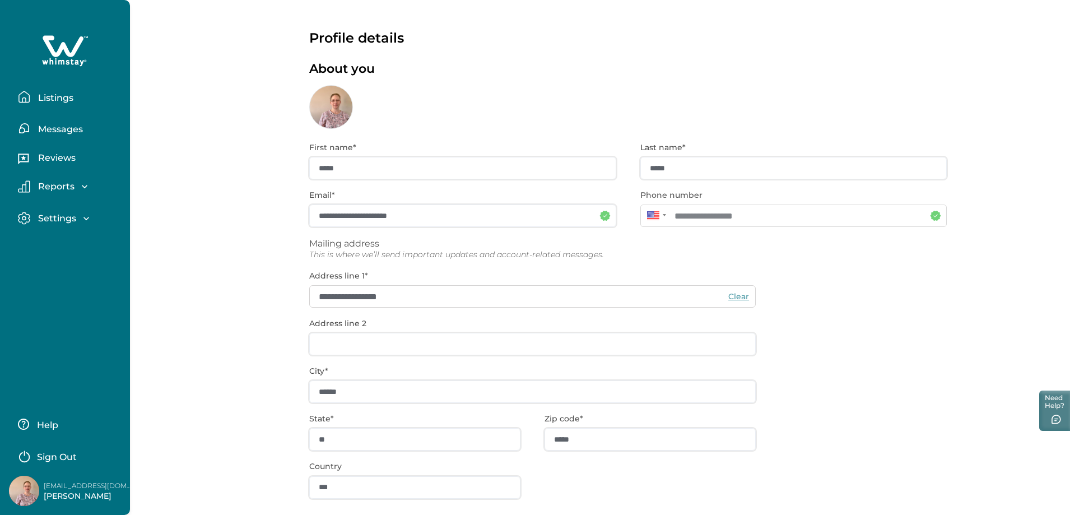
click at [61, 94] on p "Listings" at bounding box center [54, 97] width 39 height 11
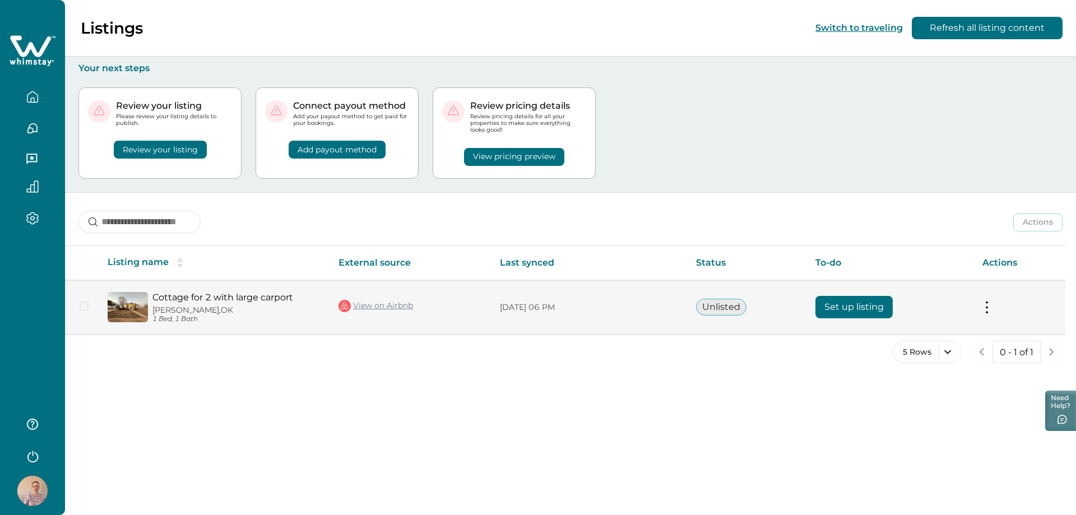
click at [888, 310] on button "Set up listing" at bounding box center [853, 307] width 77 height 22
